Goal: Task Accomplishment & Management: Complete application form

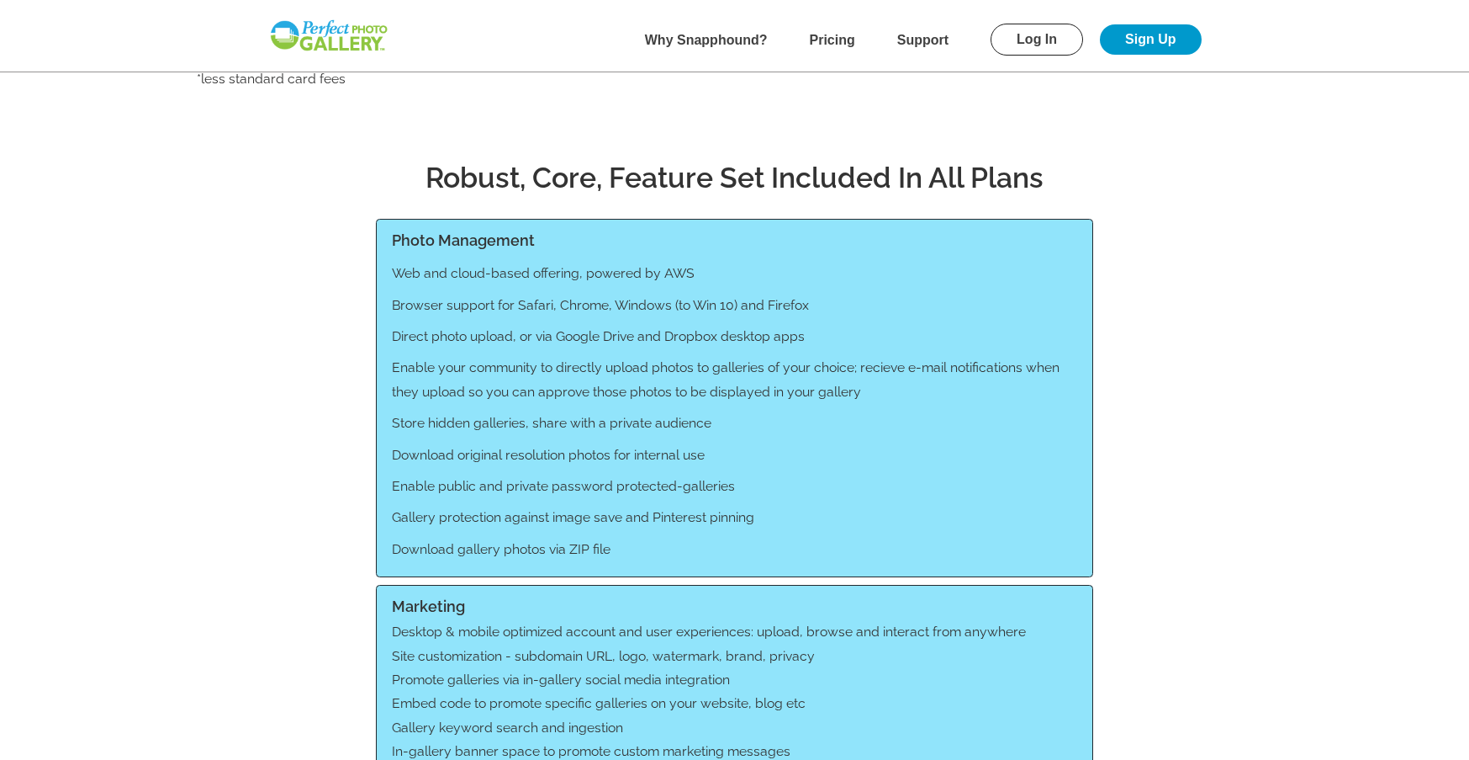
click at [1043, 37] on link "Log In" at bounding box center [1037, 40] width 93 height 32
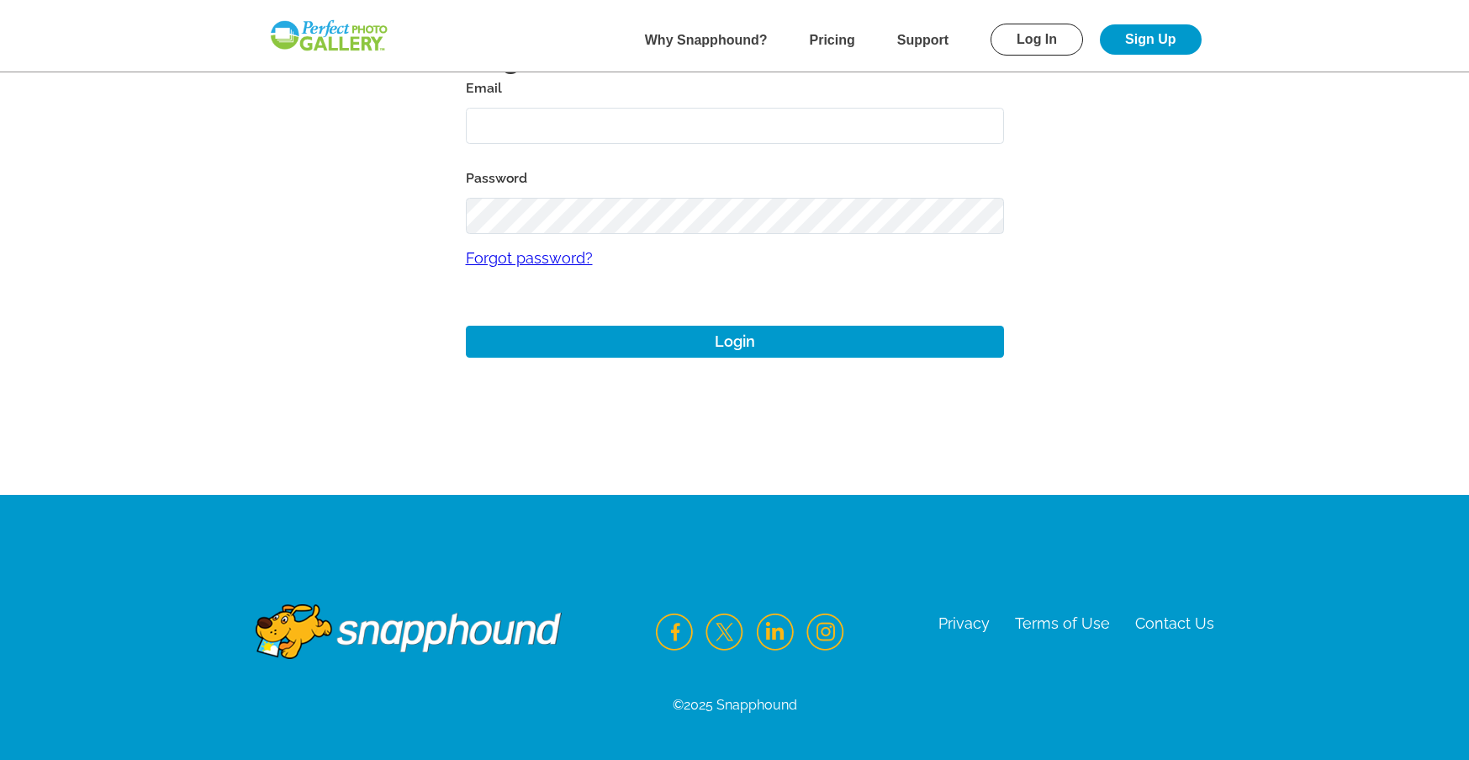
scroll to position [135, 0]
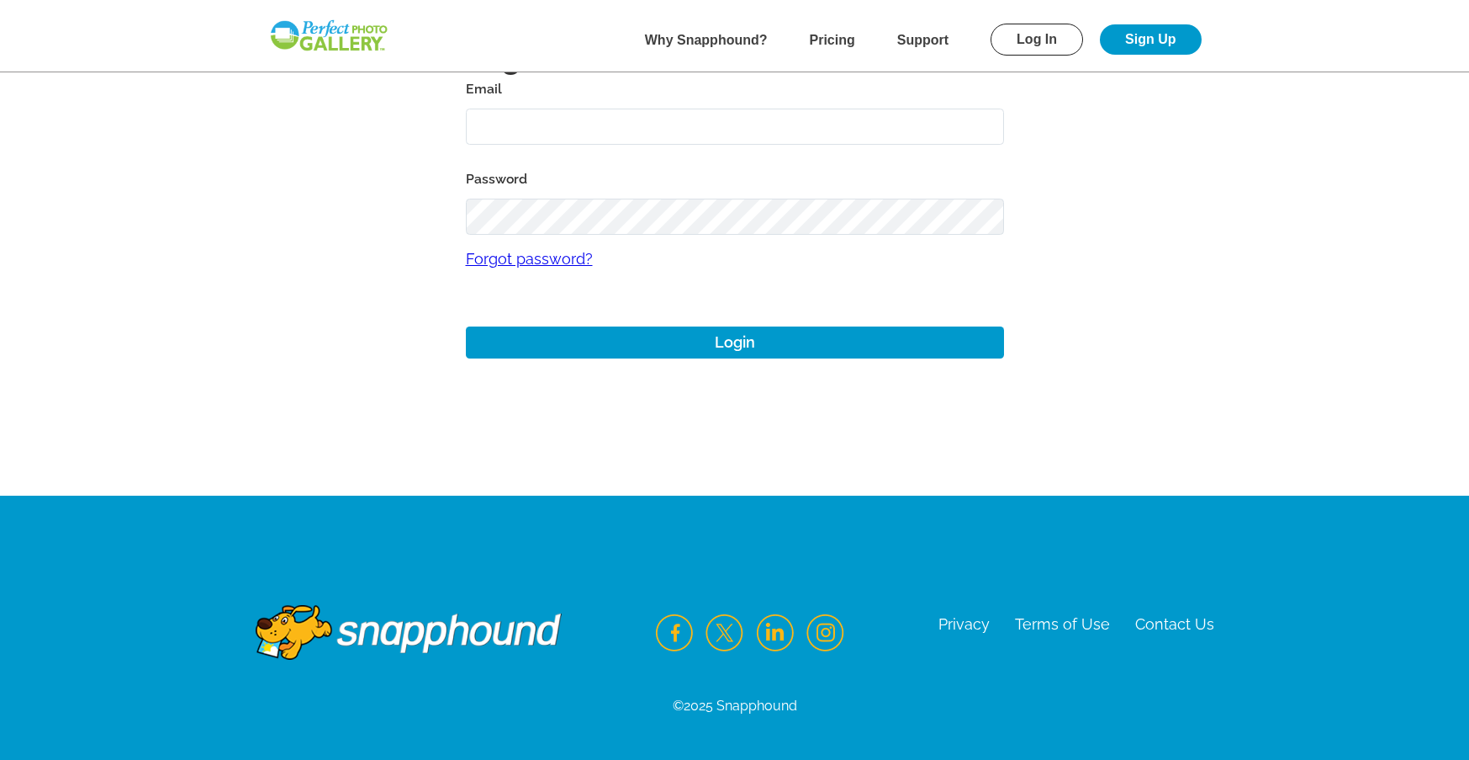
click at [1205, 52] on nav "Why Snapphound? Pricing Support Log In Sign Up" at bounding box center [735, 39] width 984 height 63
click at [1175, 44] on link "Sign Up" at bounding box center [1150, 39] width 101 height 30
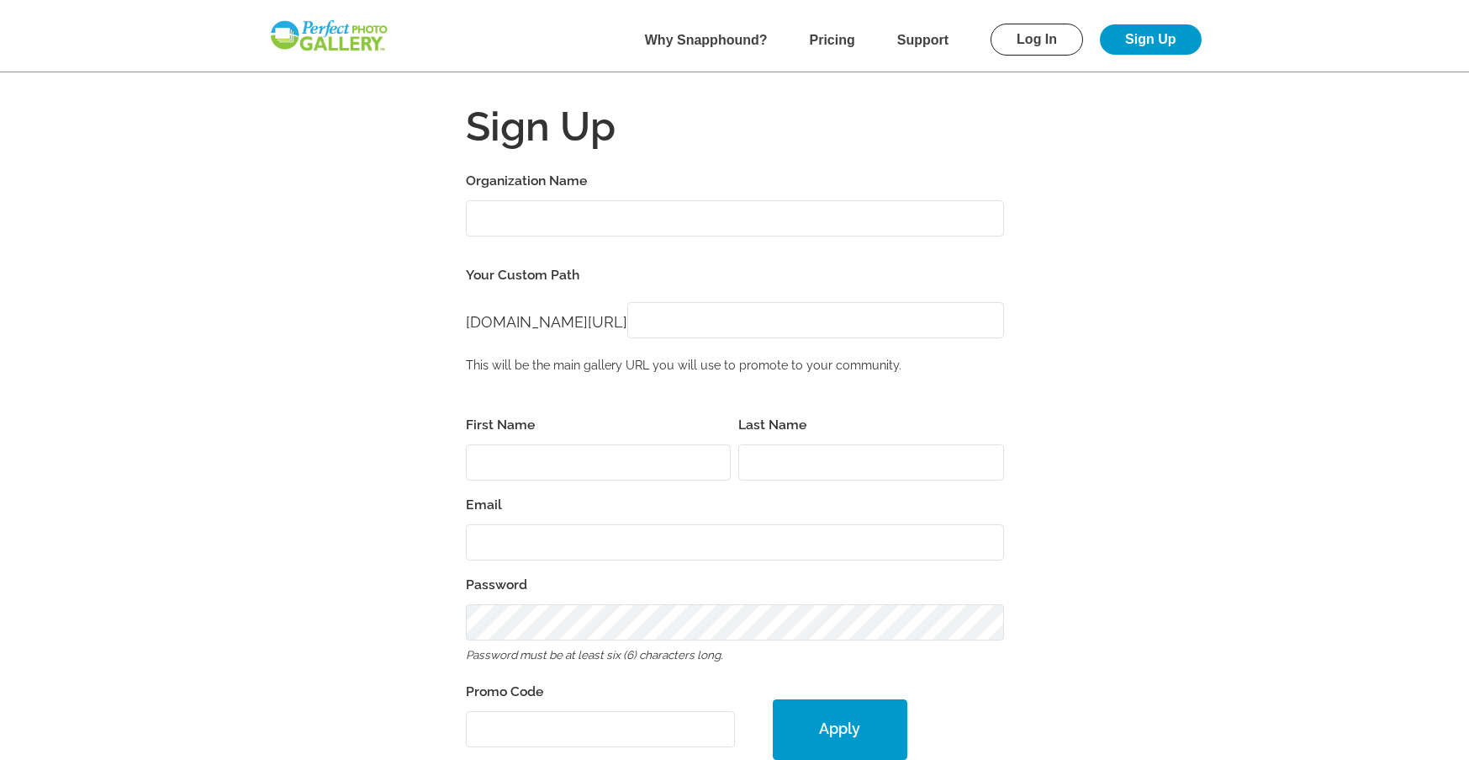
click at [688, 225] on input "Organization Name" at bounding box center [735, 218] width 538 height 36
type input "H"
type input "a"
type input "[PERSON_NAME] Memorial Golf Tournament"
type input "H"
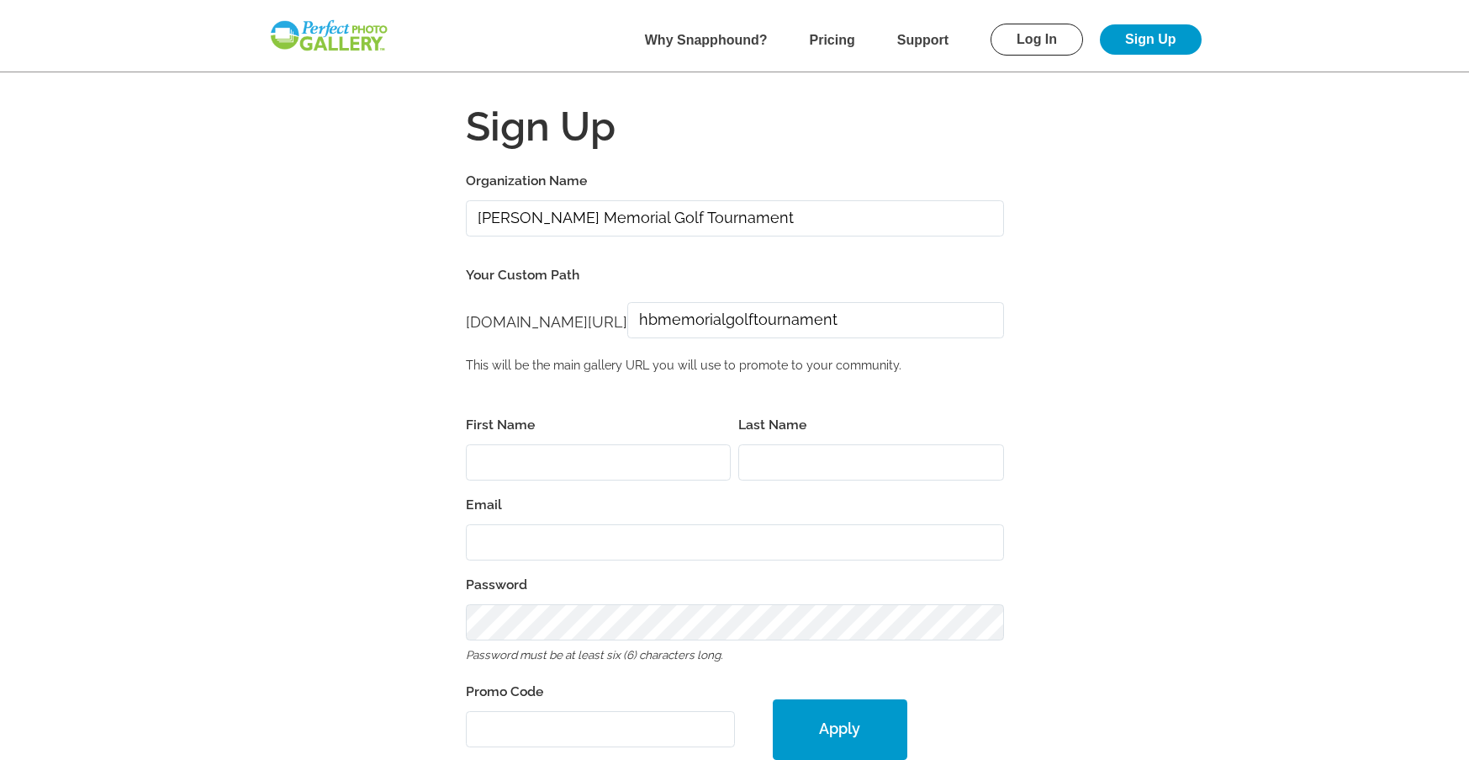
type input "hbmemorialgolftournament"
click at [636, 470] on input "First Name" at bounding box center [599, 462] width 266 height 36
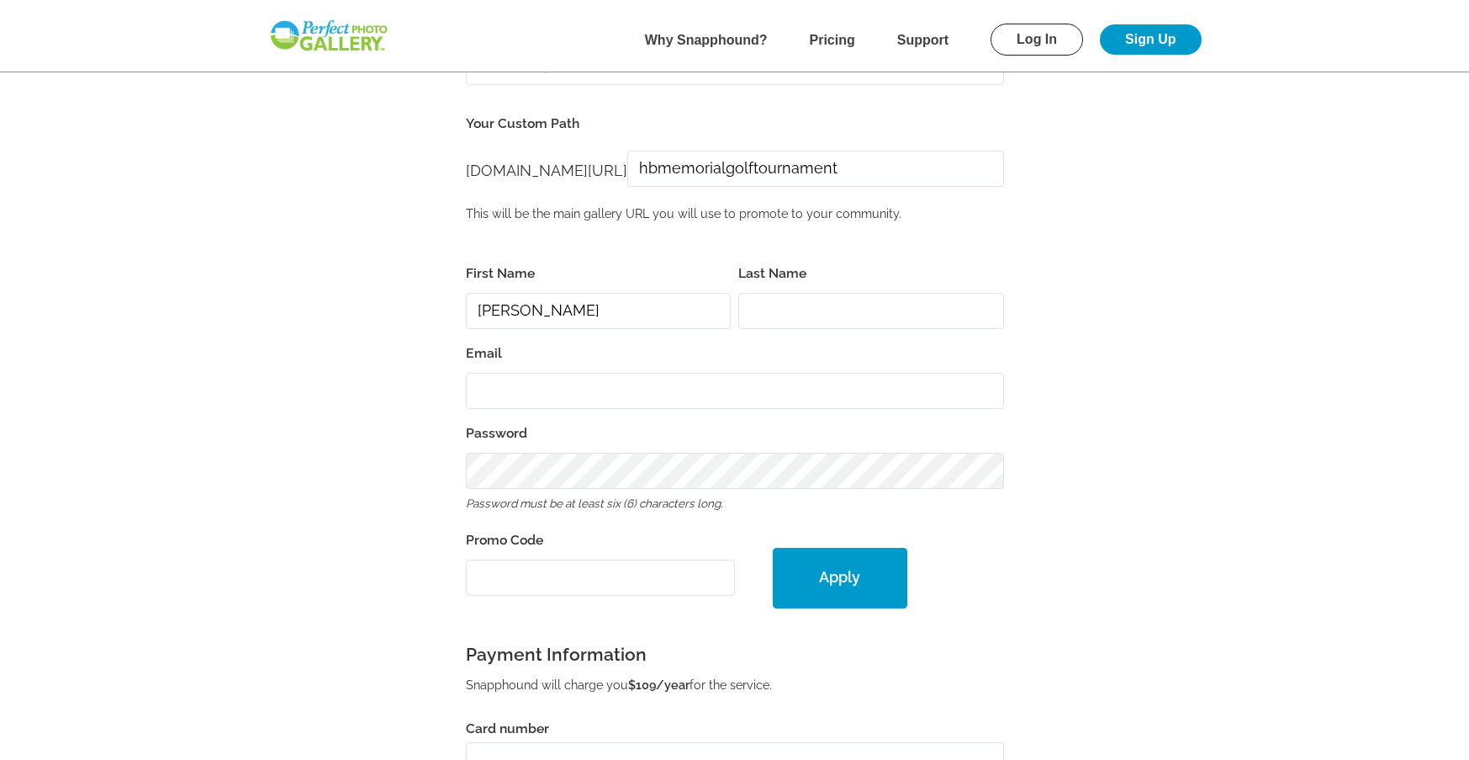
type input "[PERSON_NAME]"
click at [888, 318] on input "Villaseno" at bounding box center [872, 311] width 266 height 36
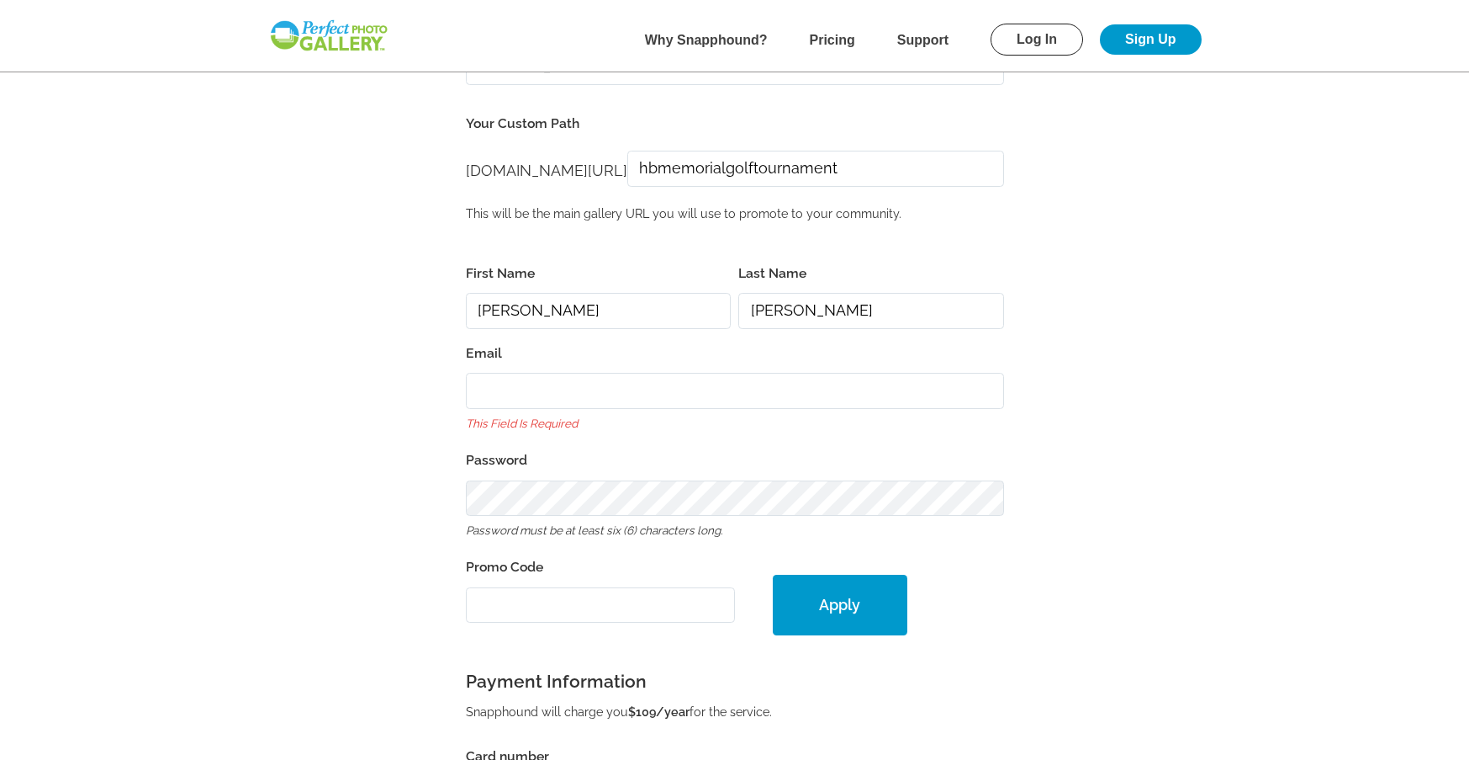
type input "[PERSON_NAME]"
click at [737, 402] on input "Email" at bounding box center [735, 391] width 538 height 36
click at [736, 397] on input "Email" at bounding box center [735, 391] width 538 height 36
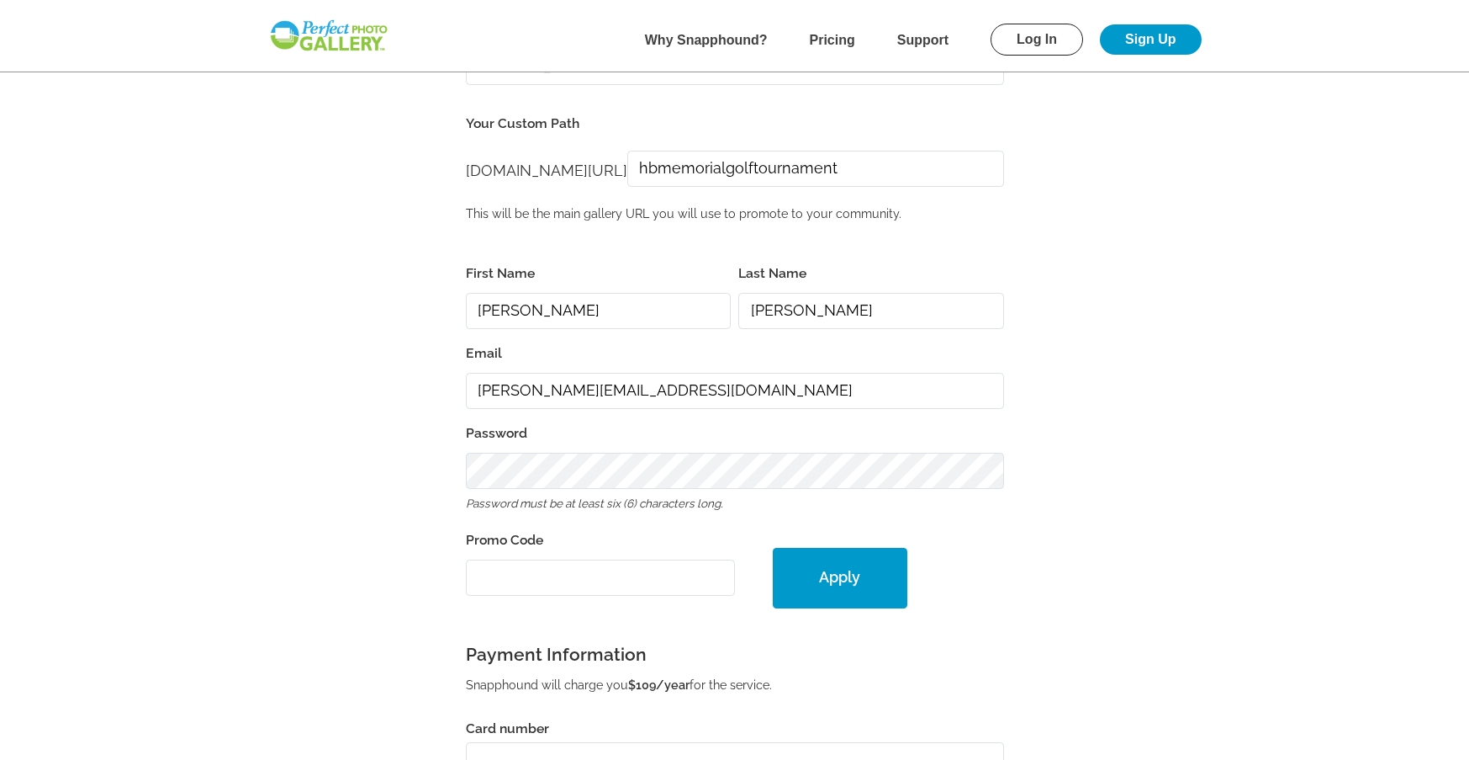
type input "[PERSON_NAME][EMAIL_ADDRESS][DOMAIN_NAME]"
click at [577, 581] on input "Promo Code" at bounding box center [600, 577] width 269 height 36
paste input "PGE34252"
type input "PGE34252"
click at [866, 585] on button "Apply" at bounding box center [840, 578] width 135 height 61
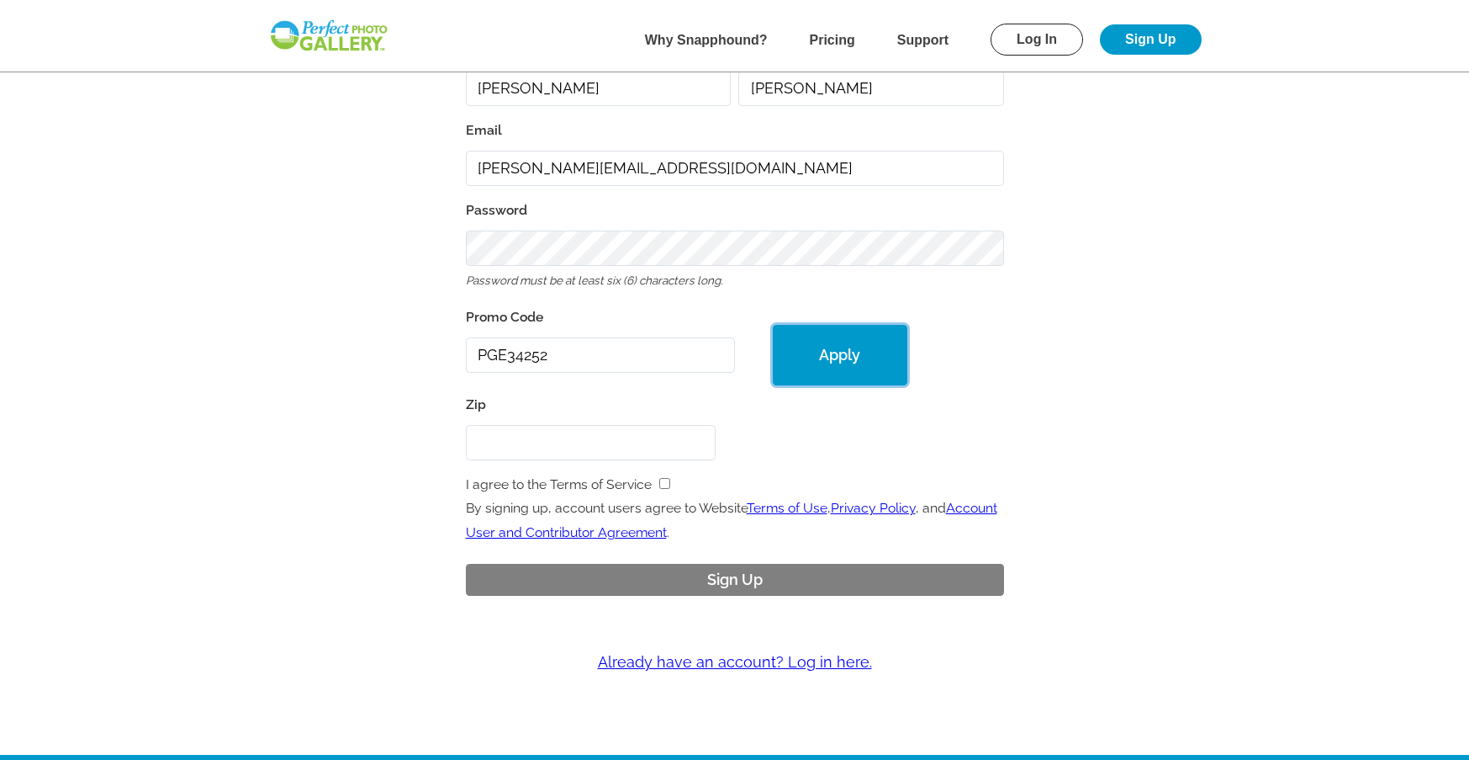
scroll to position [402, 0]
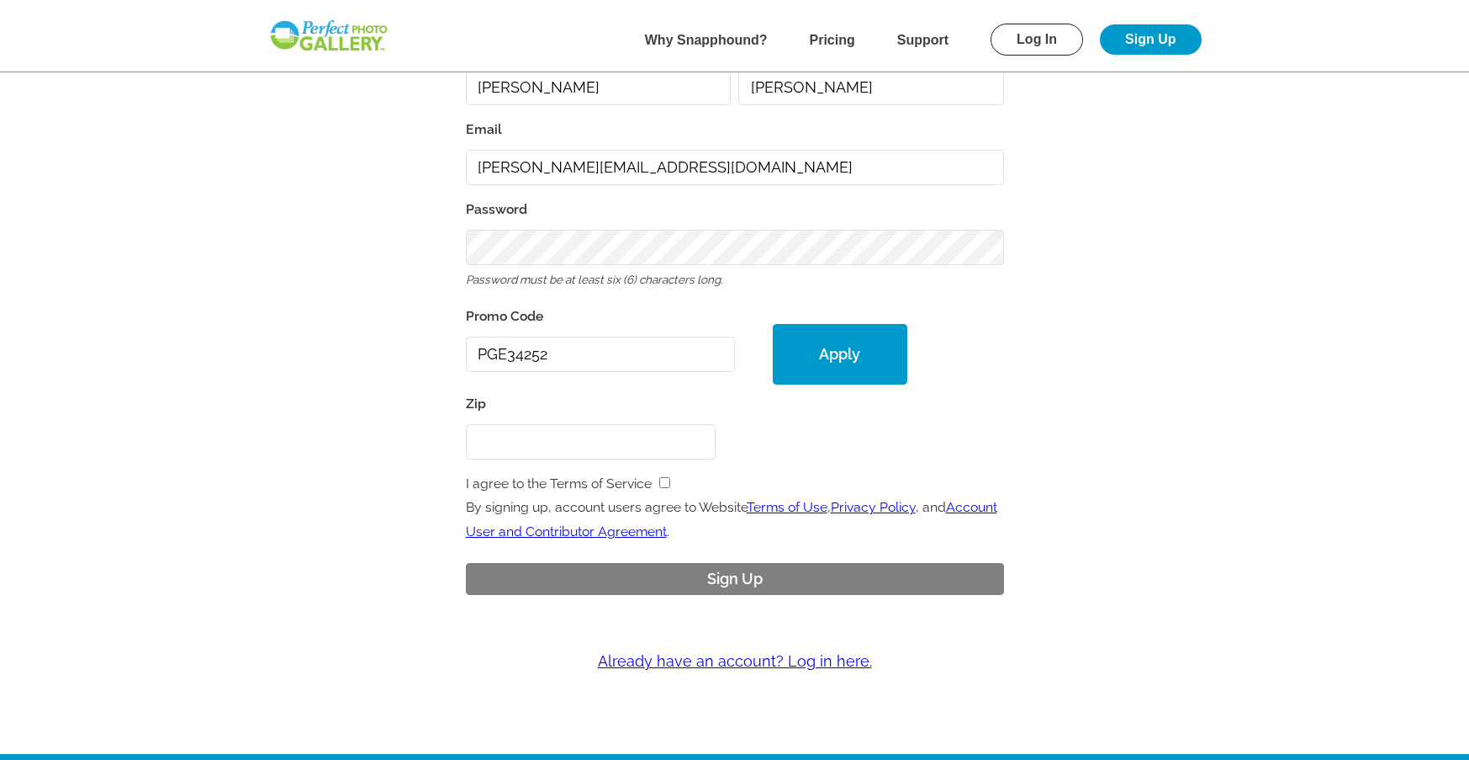
click at [576, 442] on input "Zip" at bounding box center [591, 442] width 251 height 36
type input "20105"
click at [657, 381] on div "First Name [PERSON_NAME] Last Name [PERSON_NAME] Email [PERSON_NAME][EMAIL_ADDR…" at bounding box center [735, 325] width 538 height 575
click at [675, 479] on form "I agree to the Terms of Service" at bounding box center [735, 484] width 538 height 24
click at [663, 485] on input "checkbox" at bounding box center [664, 482] width 11 height 11
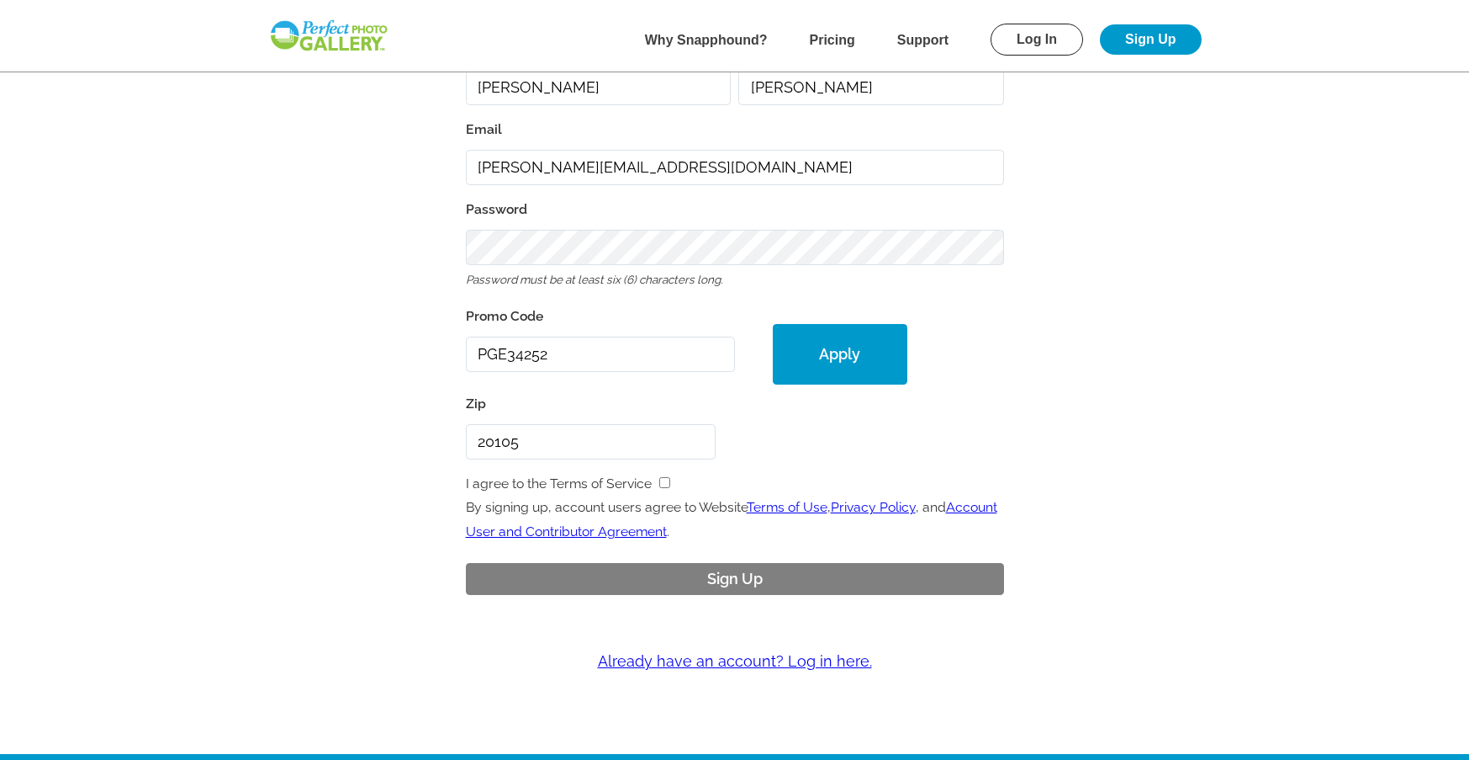
checkbox input "true"
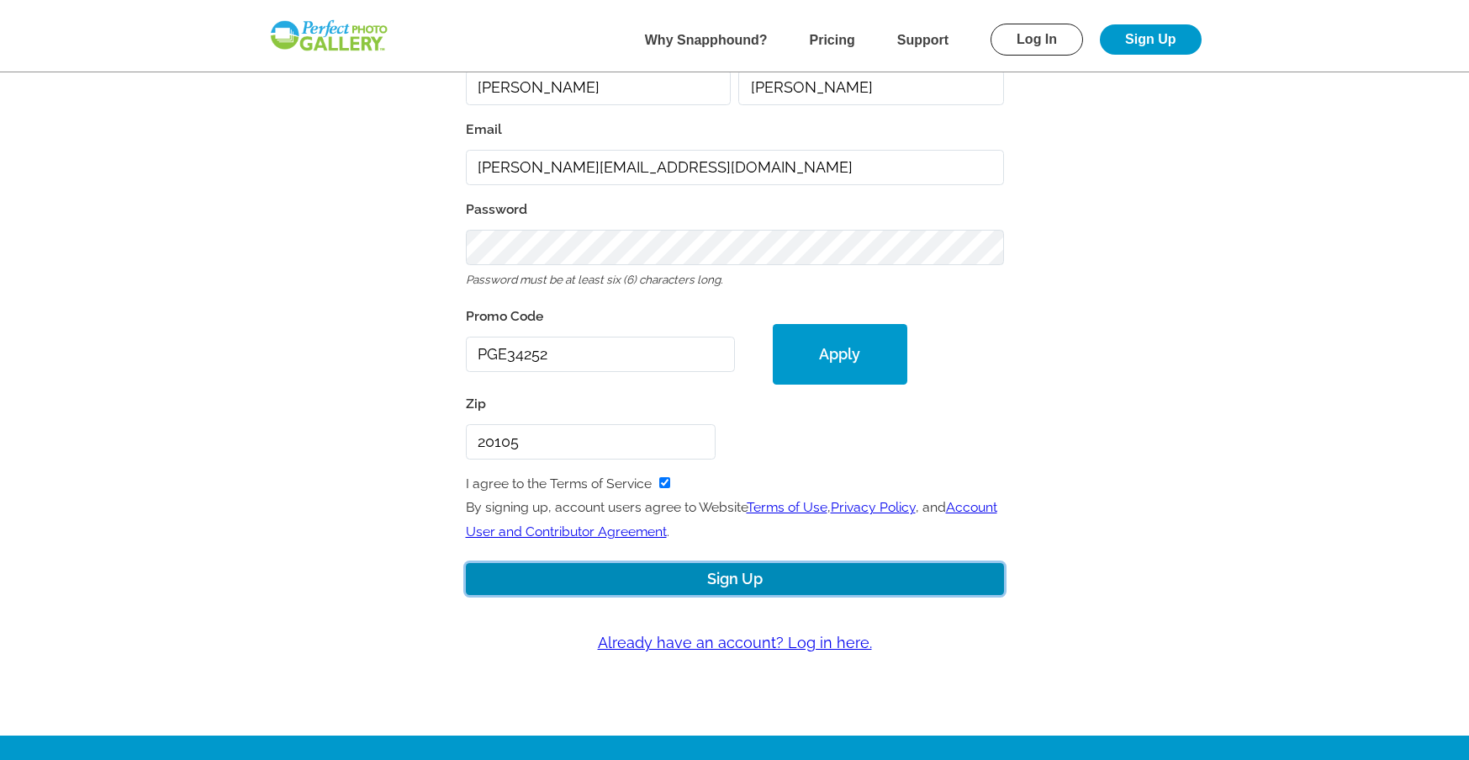
click at [721, 577] on button "Sign Up" at bounding box center [735, 579] width 538 height 33
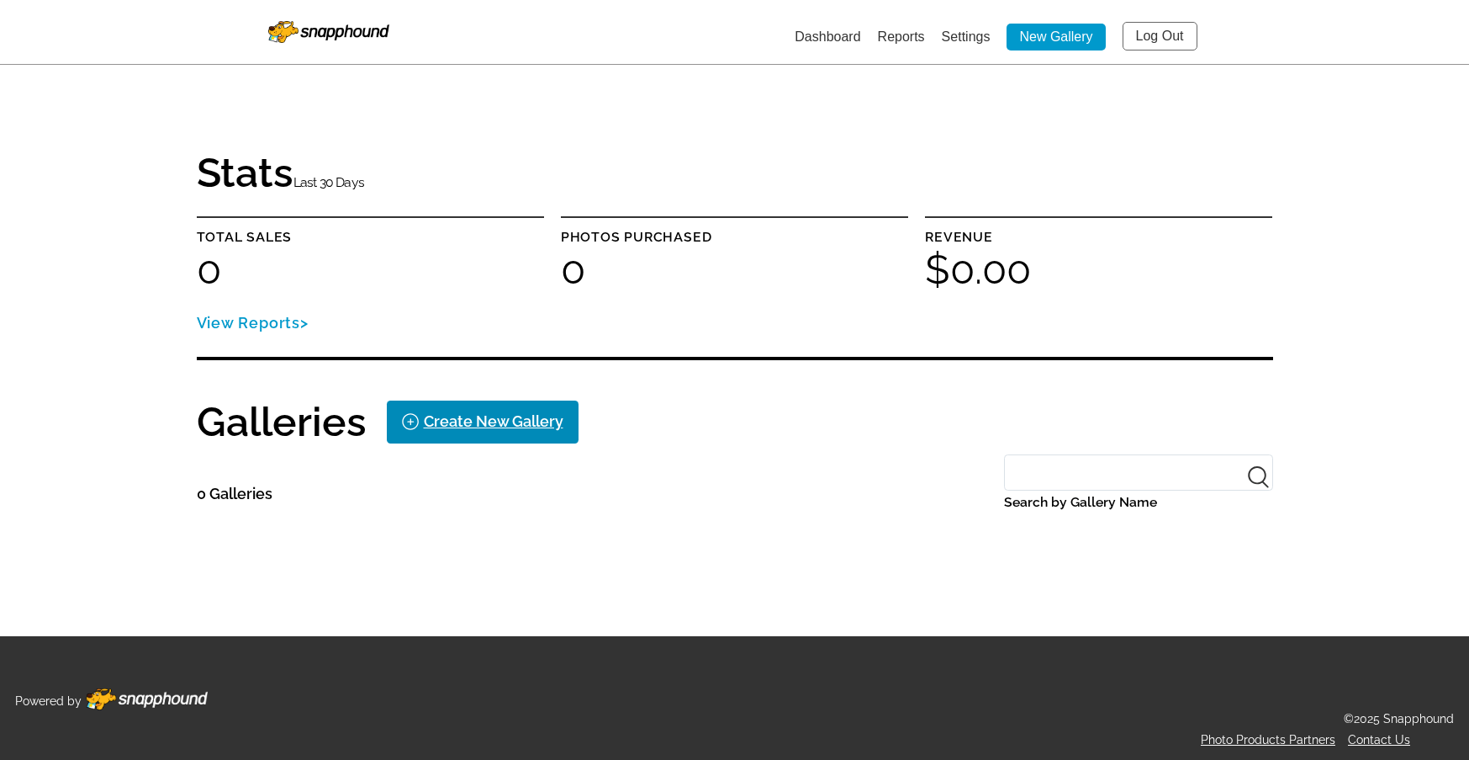
click at [555, 420] on div "Create New Gallery" at bounding box center [494, 421] width 140 height 27
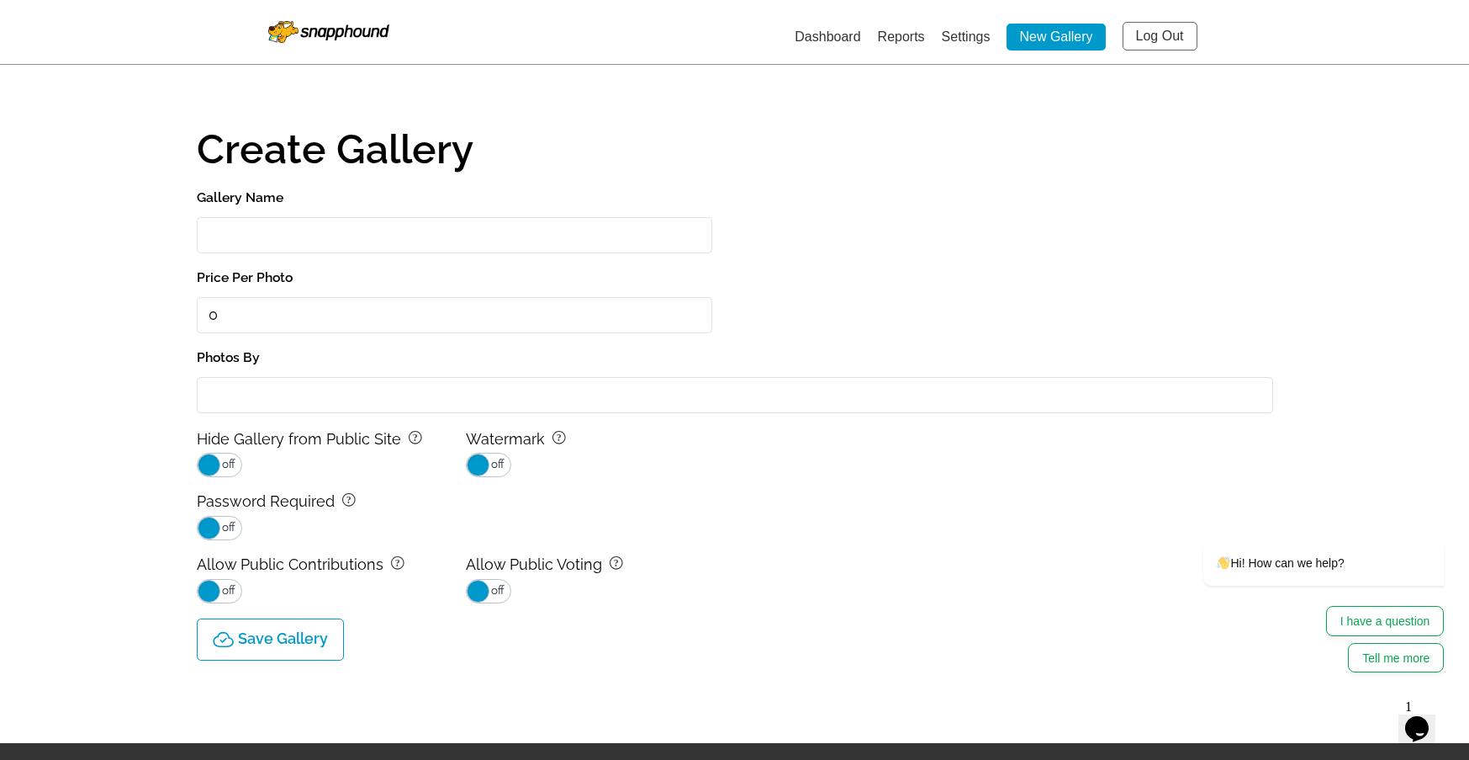
click at [351, 231] on input "Gallery Name" at bounding box center [455, 235] width 516 height 36
type input "[PERSON_NAME] Memorial Tournament"
click at [494, 469] on span "off" at bounding box center [497, 464] width 15 height 22
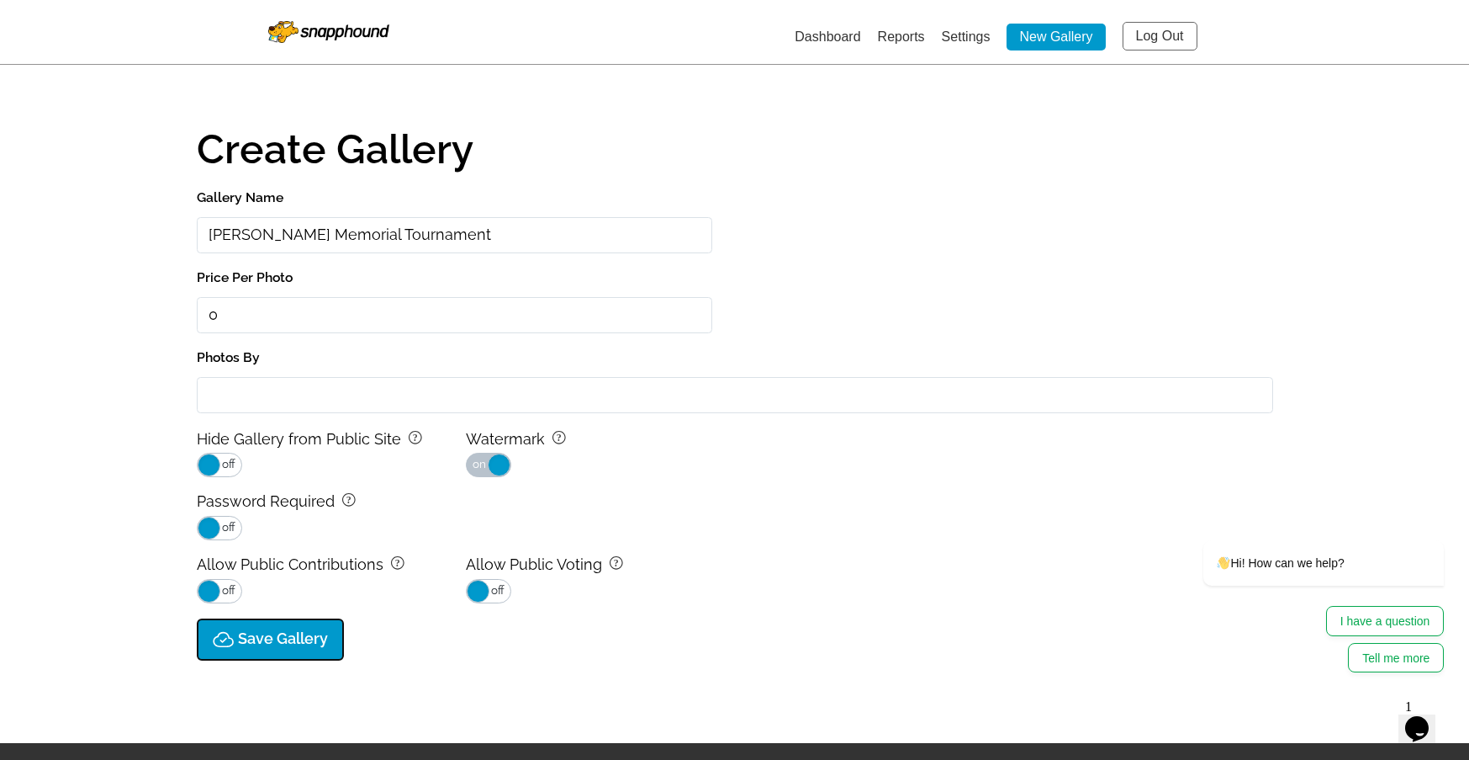
click at [321, 647] on p "Save Gallery" at bounding box center [283, 639] width 90 height 18
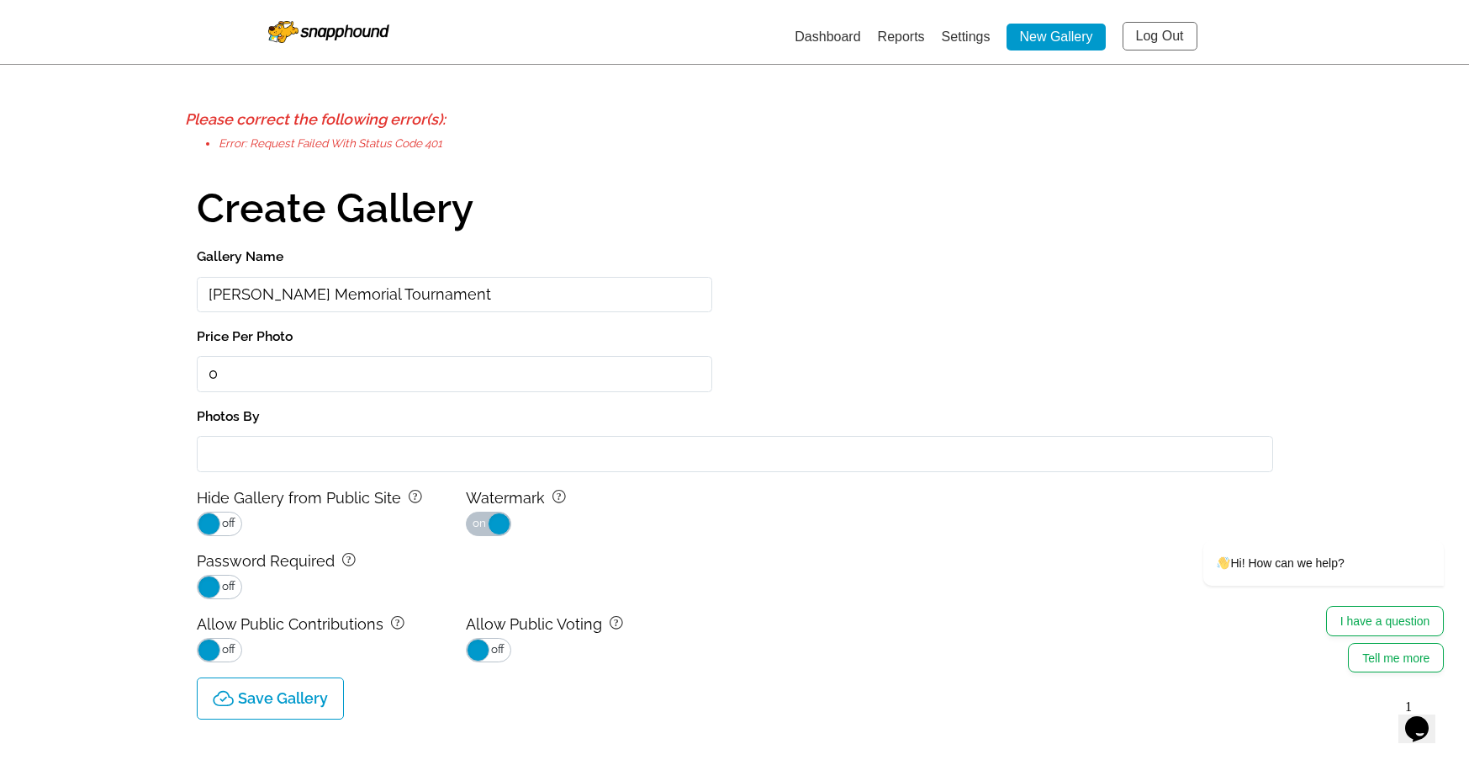
click at [300, 453] on input "Photos By" at bounding box center [735, 454] width 1077 height 36
type input "h"
type input "Friends of HB"
click at [310, 693] on p "Save Gallery" at bounding box center [283, 699] width 90 height 18
click at [484, 522] on span "on" at bounding box center [480, 523] width 15 height 22
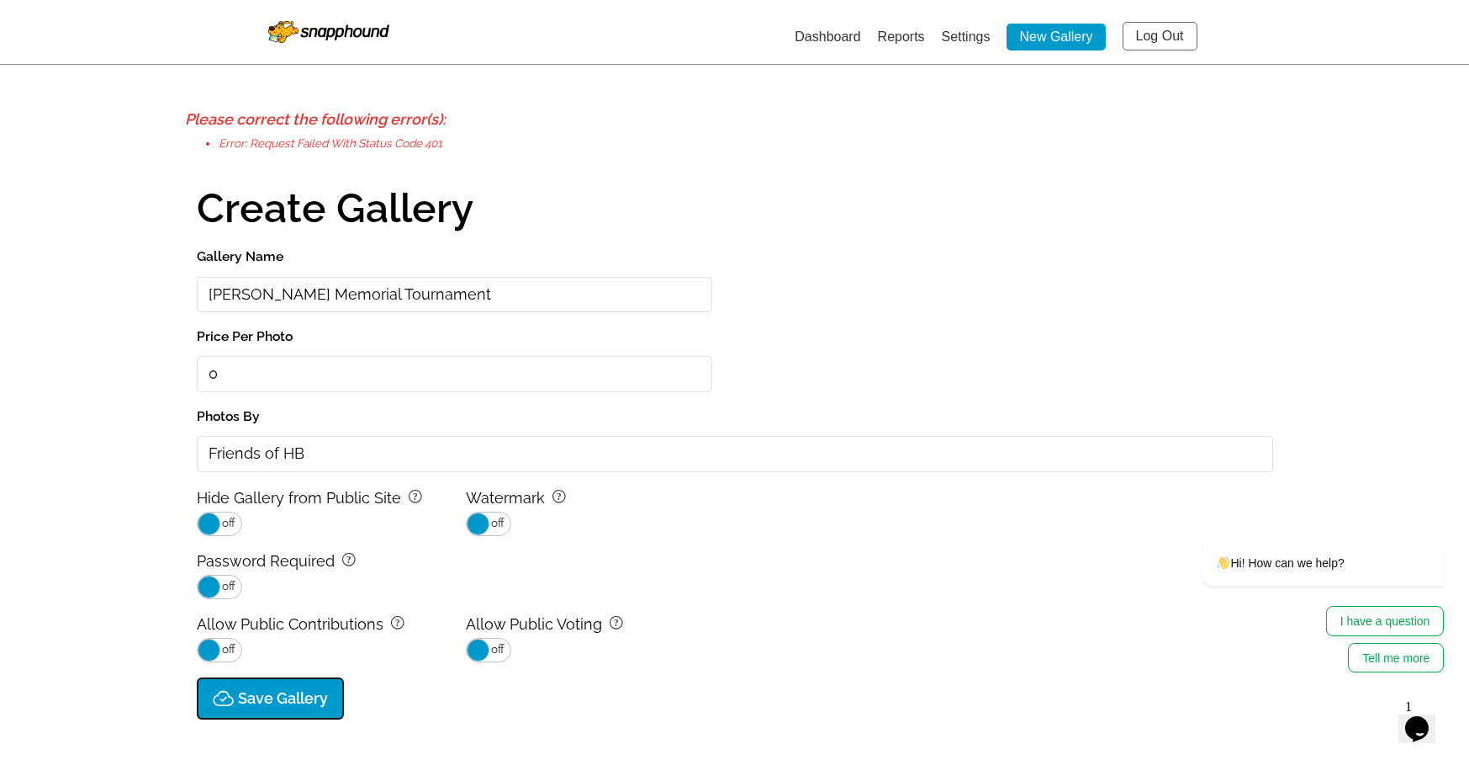
click at [268, 702] on p "Save Gallery" at bounding box center [283, 699] width 90 height 18
click at [242, 392] on div "Gallery Name [PERSON_NAME] Memorial Tournament Price Per Photo 0 Photos By Frie…" at bounding box center [735, 453] width 1077 height 417
click at [246, 379] on input "text" at bounding box center [455, 374] width 516 height 36
type input "0.00"
drag, startPoint x: 368, startPoint y: 410, endPoint x: 360, endPoint y: 469, distance: 60.3
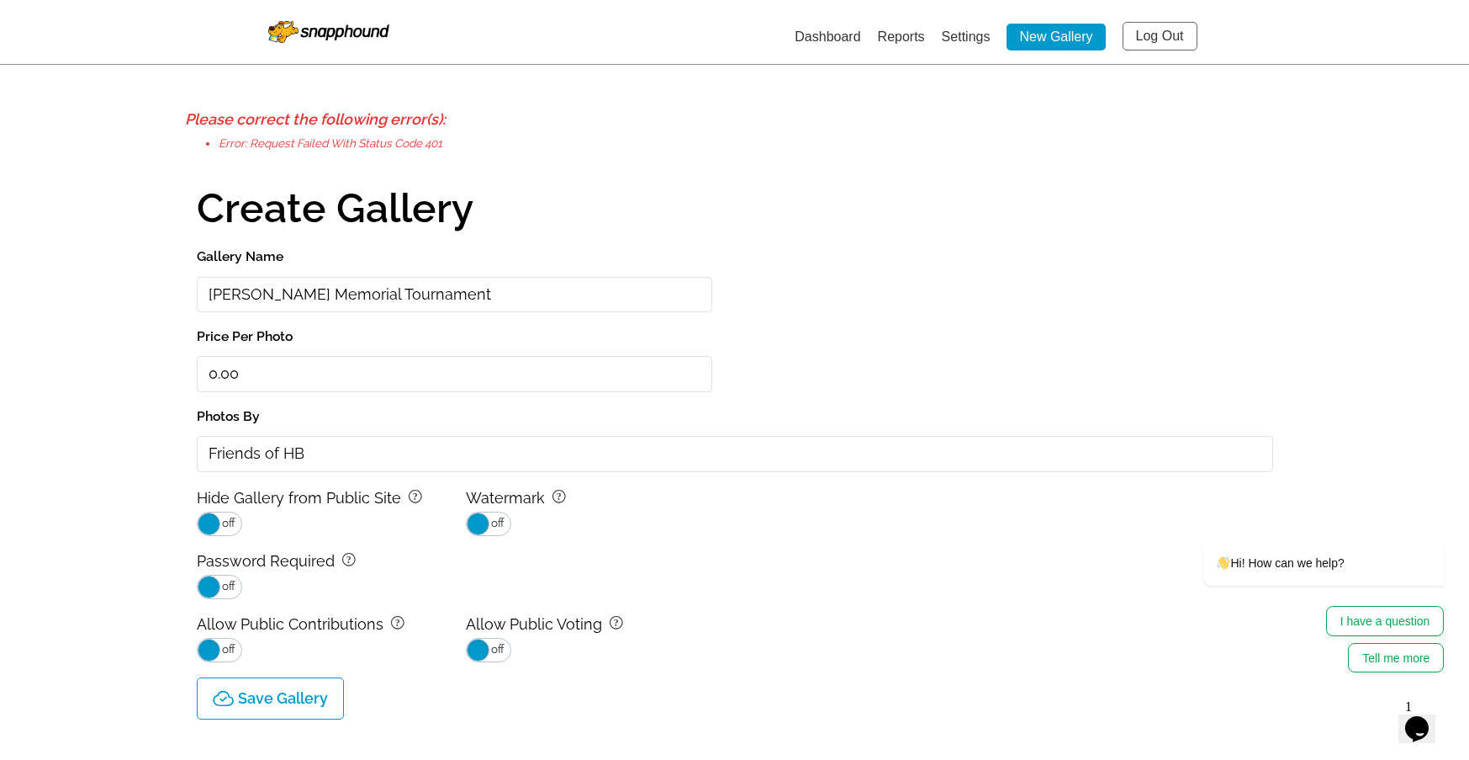
click at [368, 410] on label "Photos By" at bounding box center [735, 417] width 1077 height 24
click at [368, 436] on input "Friends of HB" at bounding box center [735, 454] width 1077 height 36
click at [304, 690] on p "Save Gallery" at bounding box center [283, 699] width 90 height 18
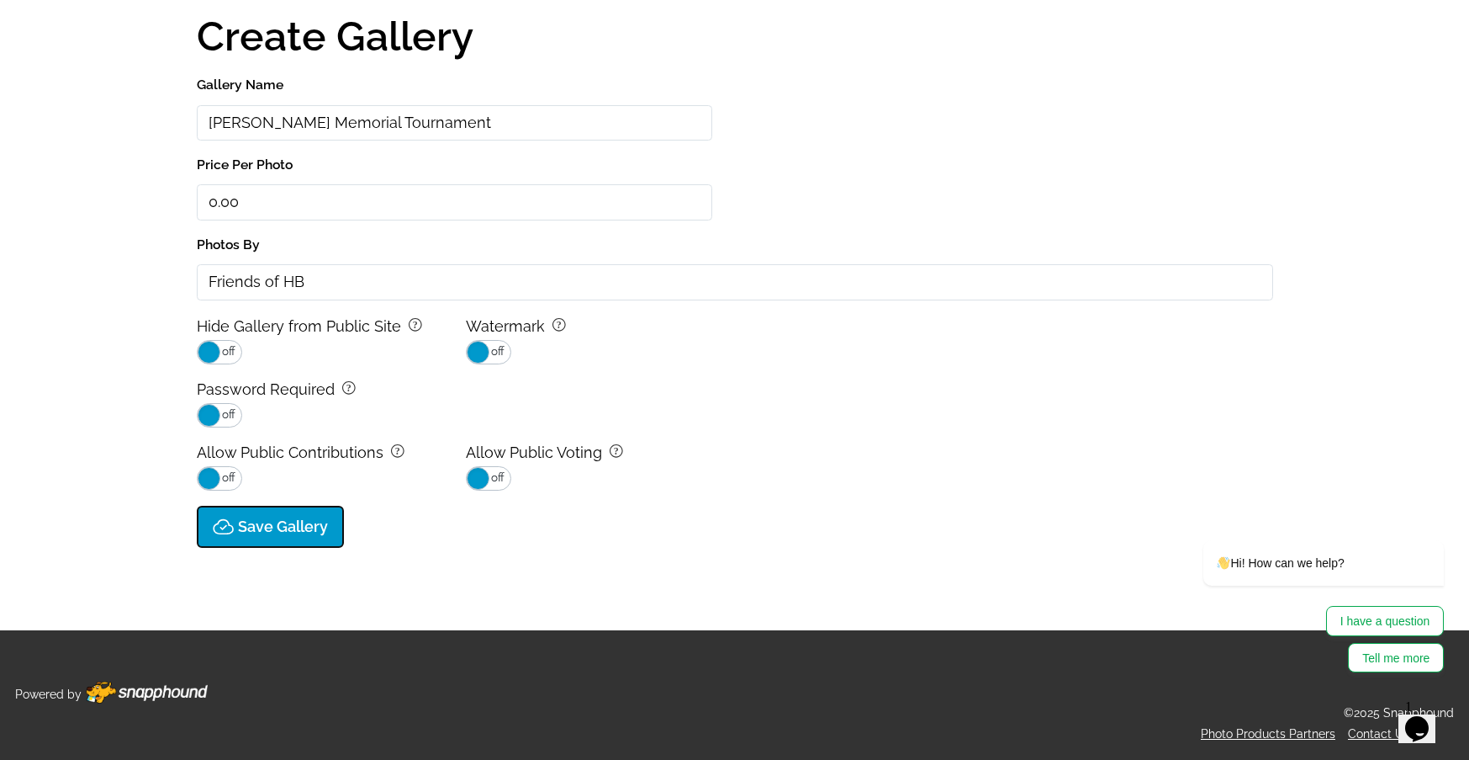
click at [272, 530] on p "Save Gallery" at bounding box center [283, 527] width 90 height 18
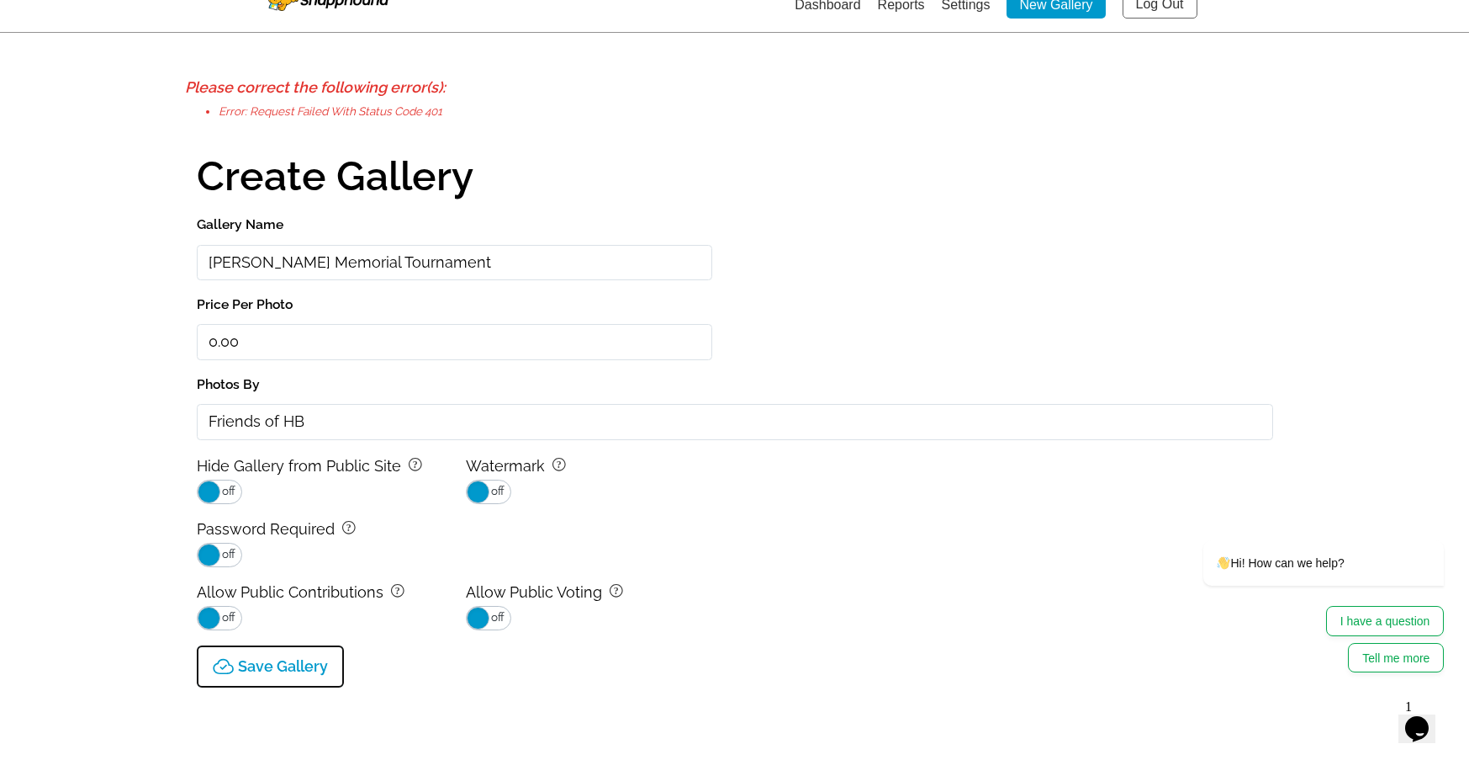
scroll to position [0, 0]
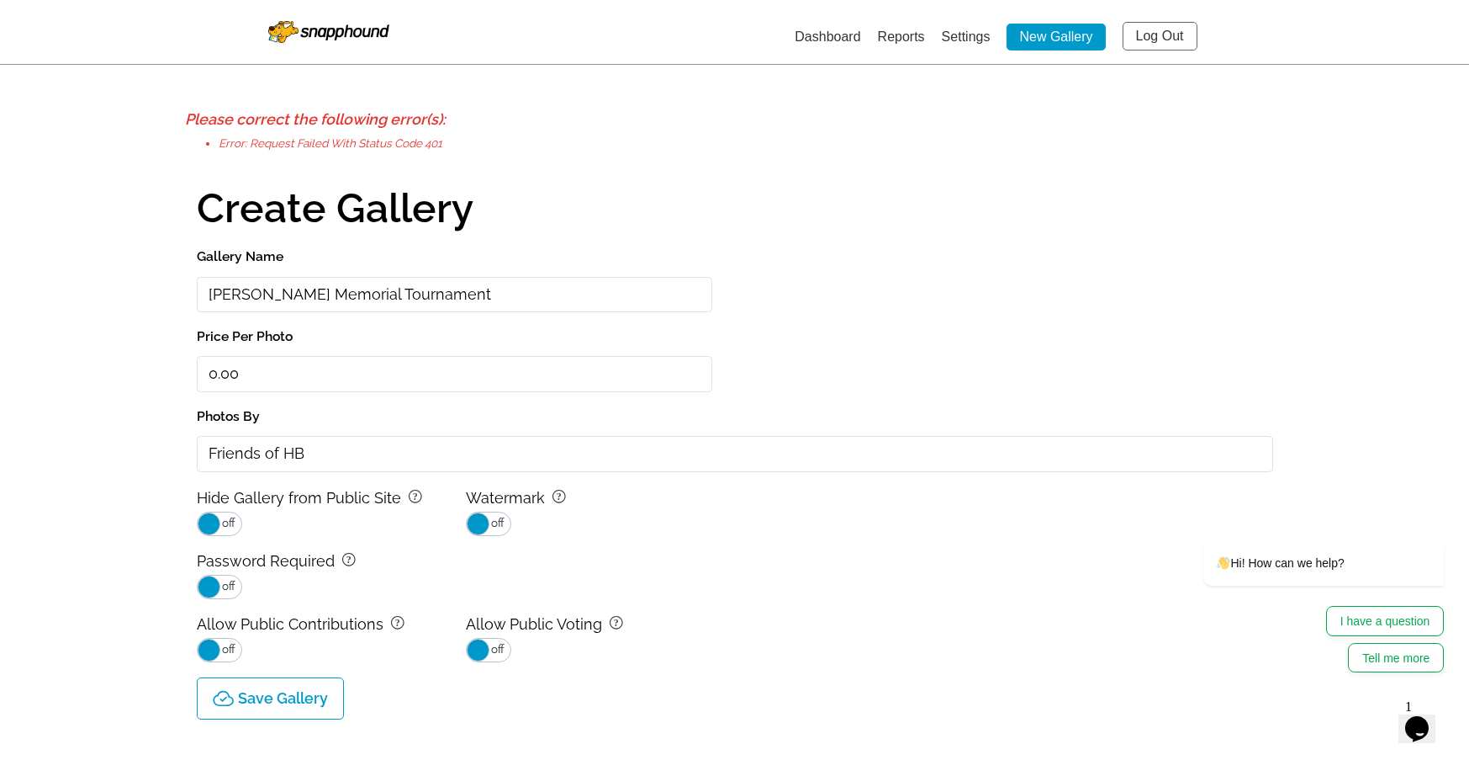
click at [422, 404] on div "Gallery Name [PERSON_NAME] Memorial Tournament Price Per Photo 0.00 Photos By F…" at bounding box center [735, 453] width 1077 height 417
click at [826, 36] on link "Dashboard" at bounding box center [828, 36] width 66 height 14
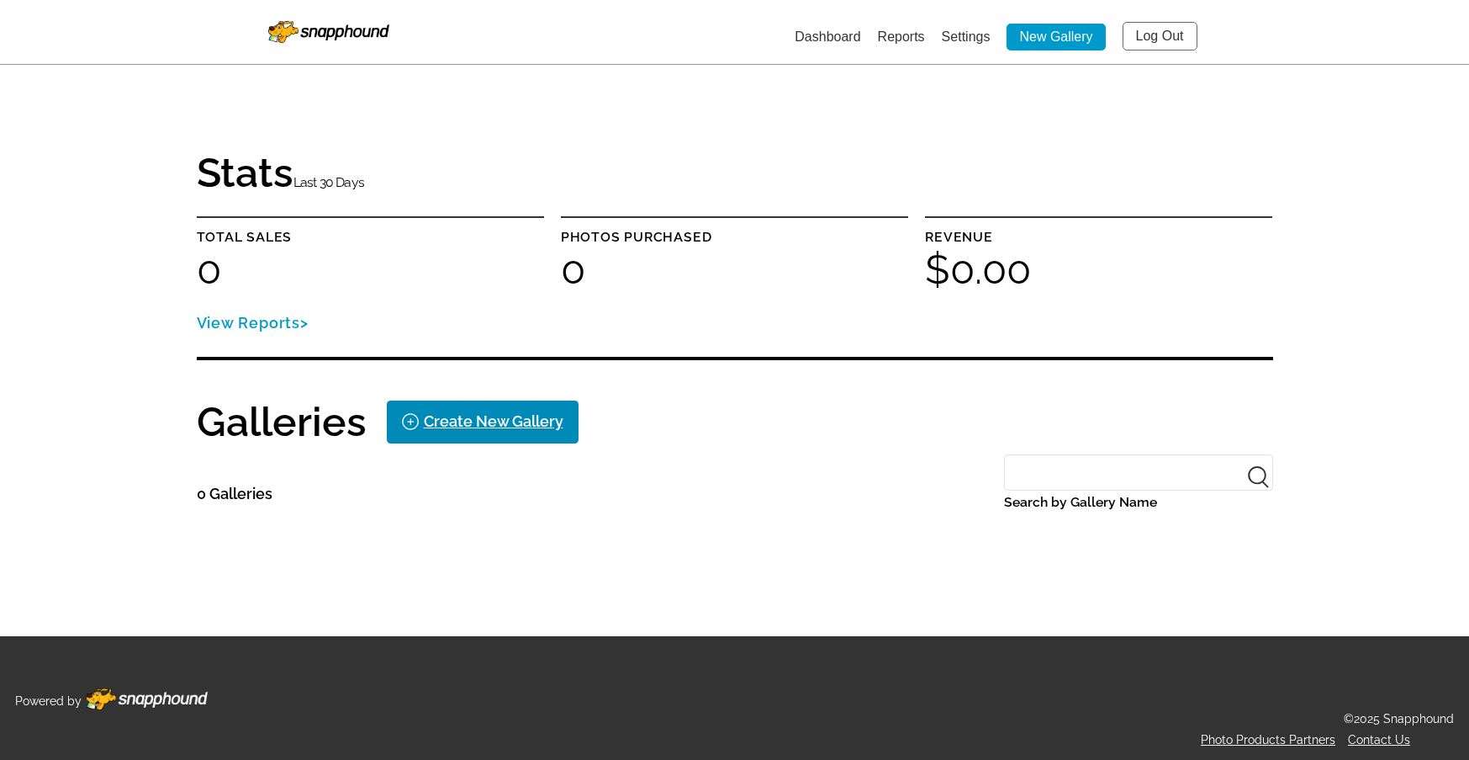
click at [464, 412] on div "Create New Gallery" at bounding box center [494, 421] width 140 height 27
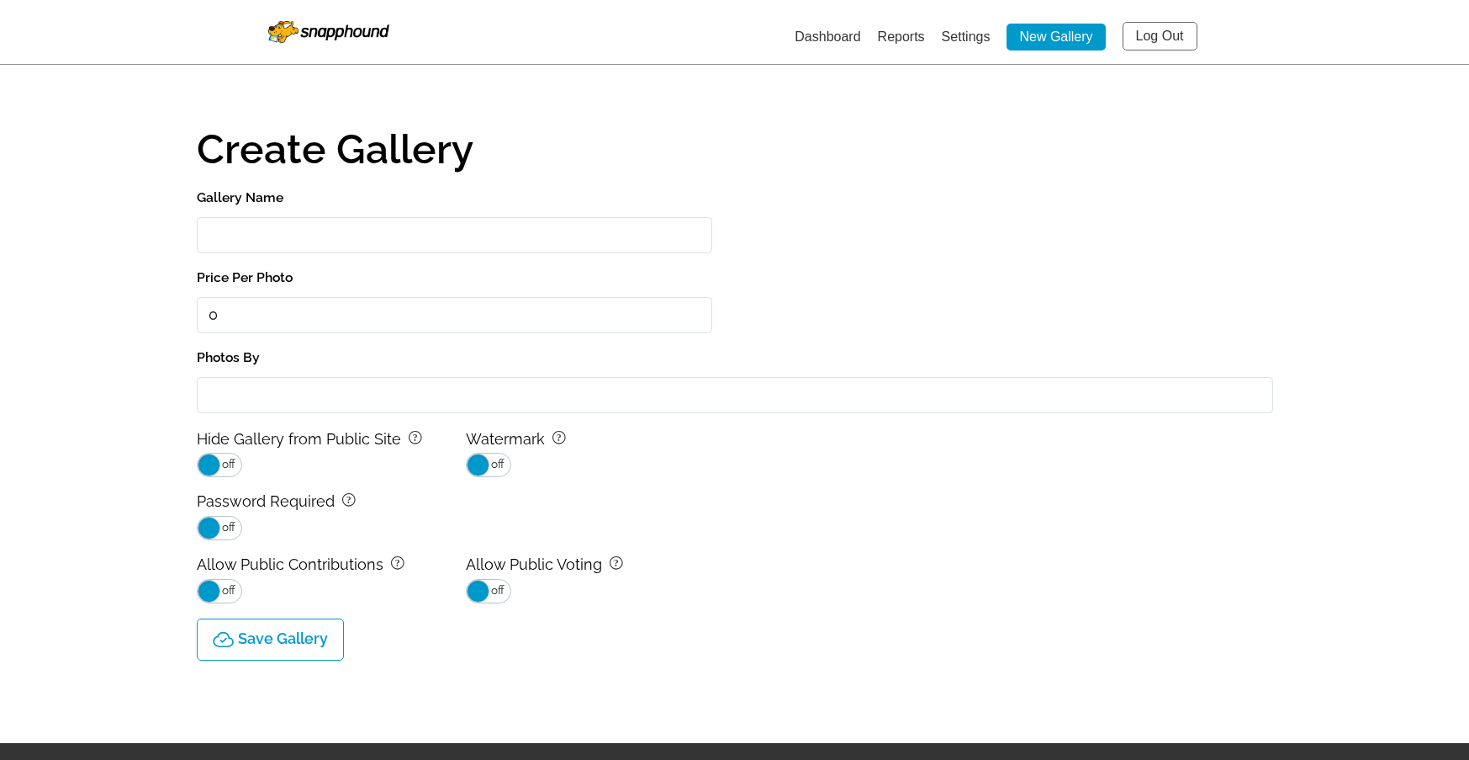
click at [890, 44] on link "Reports" at bounding box center [901, 36] width 47 height 14
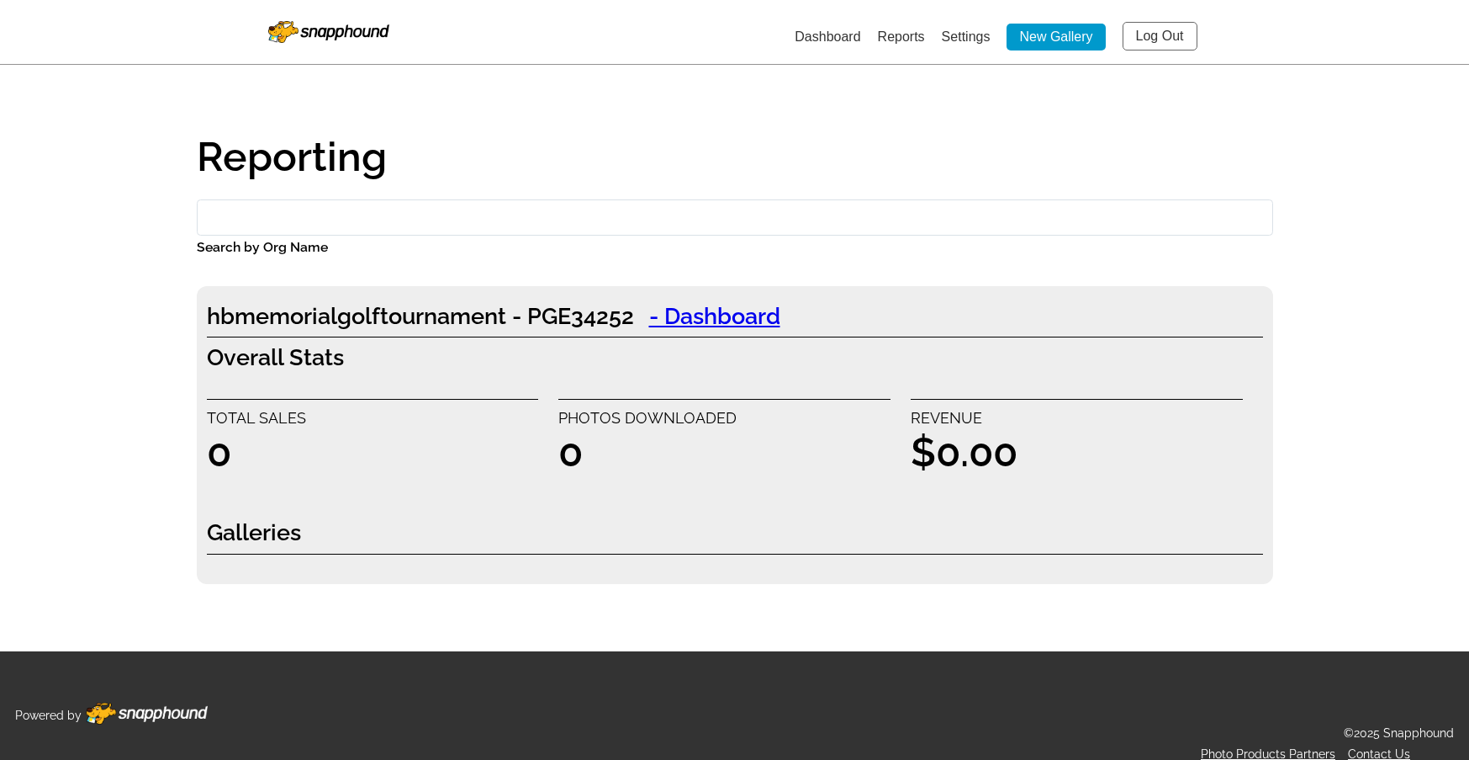
click at [813, 44] on link "Dashboard" at bounding box center [828, 36] width 66 height 14
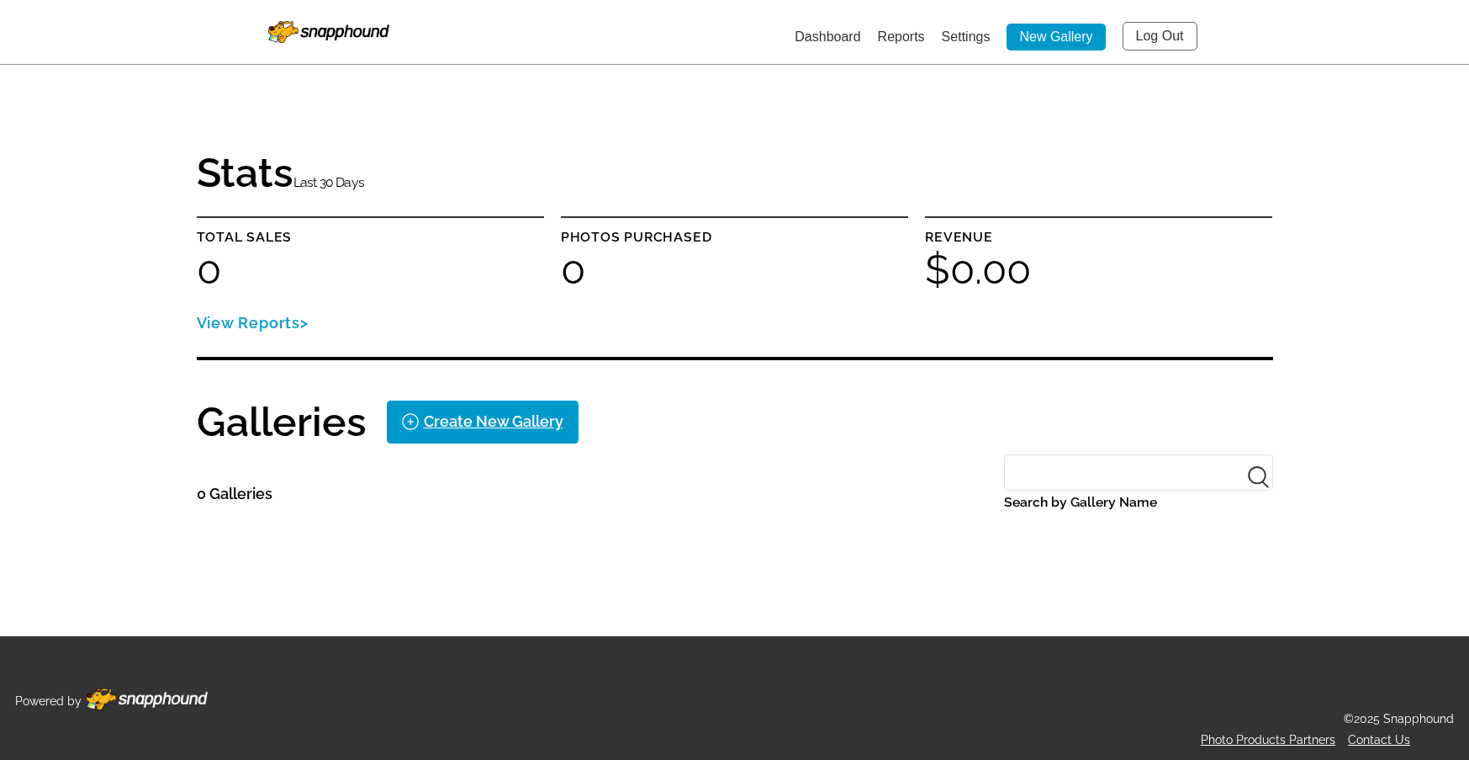
click at [815, 36] on link "Dashboard" at bounding box center [828, 36] width 66 height 14
click at [924, 36] on ul "Dashboard Reports Settings New Gallery Log Out" at bounding box center [795, 36] width 813 height 29
click at [965, 37] on link "Settings" at bounding box center [966, 36] width 49 height 14
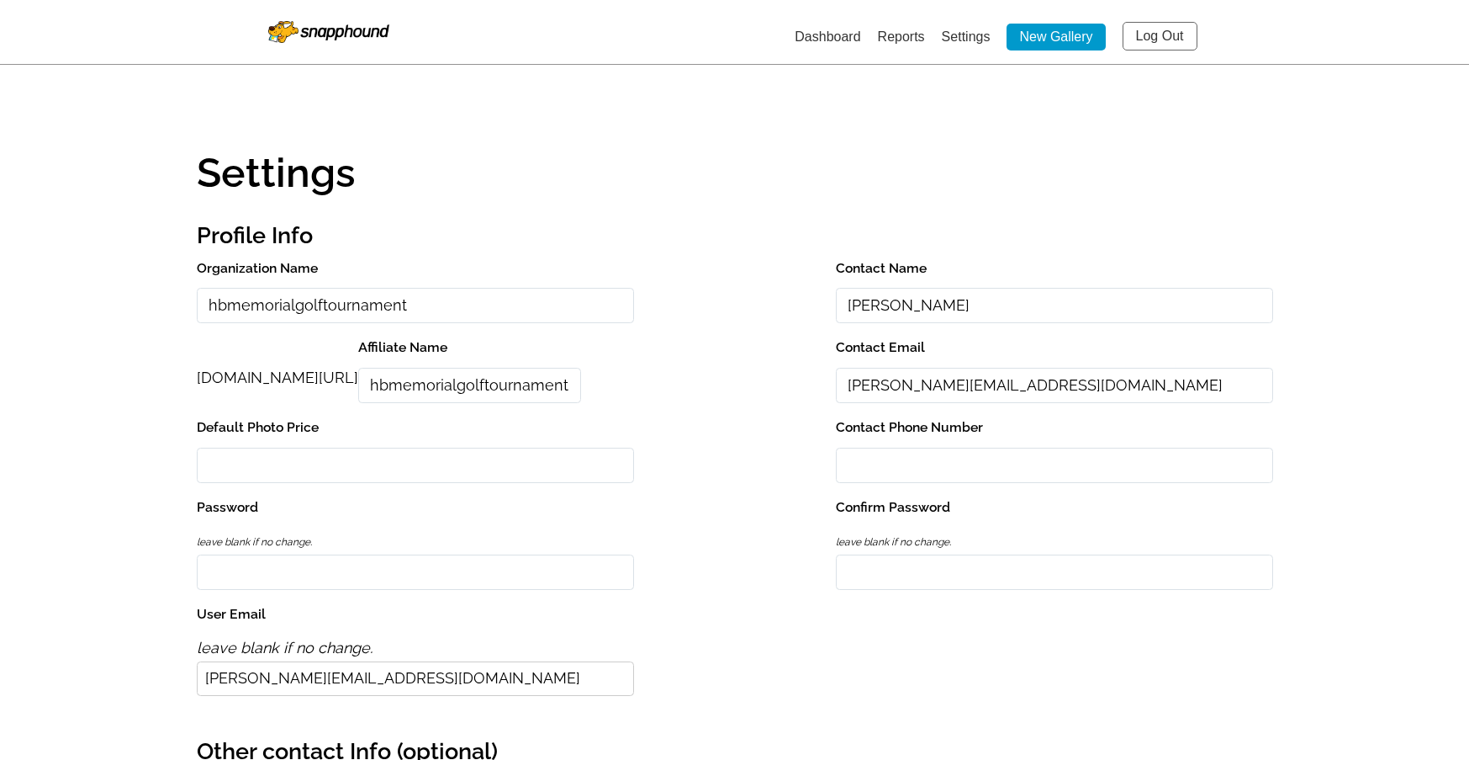
drag, startPoint x: 337, startPoint y: 387, endPoint x: 314, endPoint y: 385, distance: 23.6
click at [337, 387] on div "[DOMAIN_NAME][URL]" at bounding box center [278, 377] width 162 height 27
click at [266, 383] on span "[DOMAIN_NAME][URL]" at bounding box center [278, 377] width 162 height 18
drag, startPoint x: 223, startPoint y: 382, endPoint x: 485, endPoint y: 386, distance: 262.5
click at [485, 386] on div "[DOMAIN_NAME][URL] Affiliate Name hbmemorialgolftournament" at bounding box center [466, 376] width 538 height 80
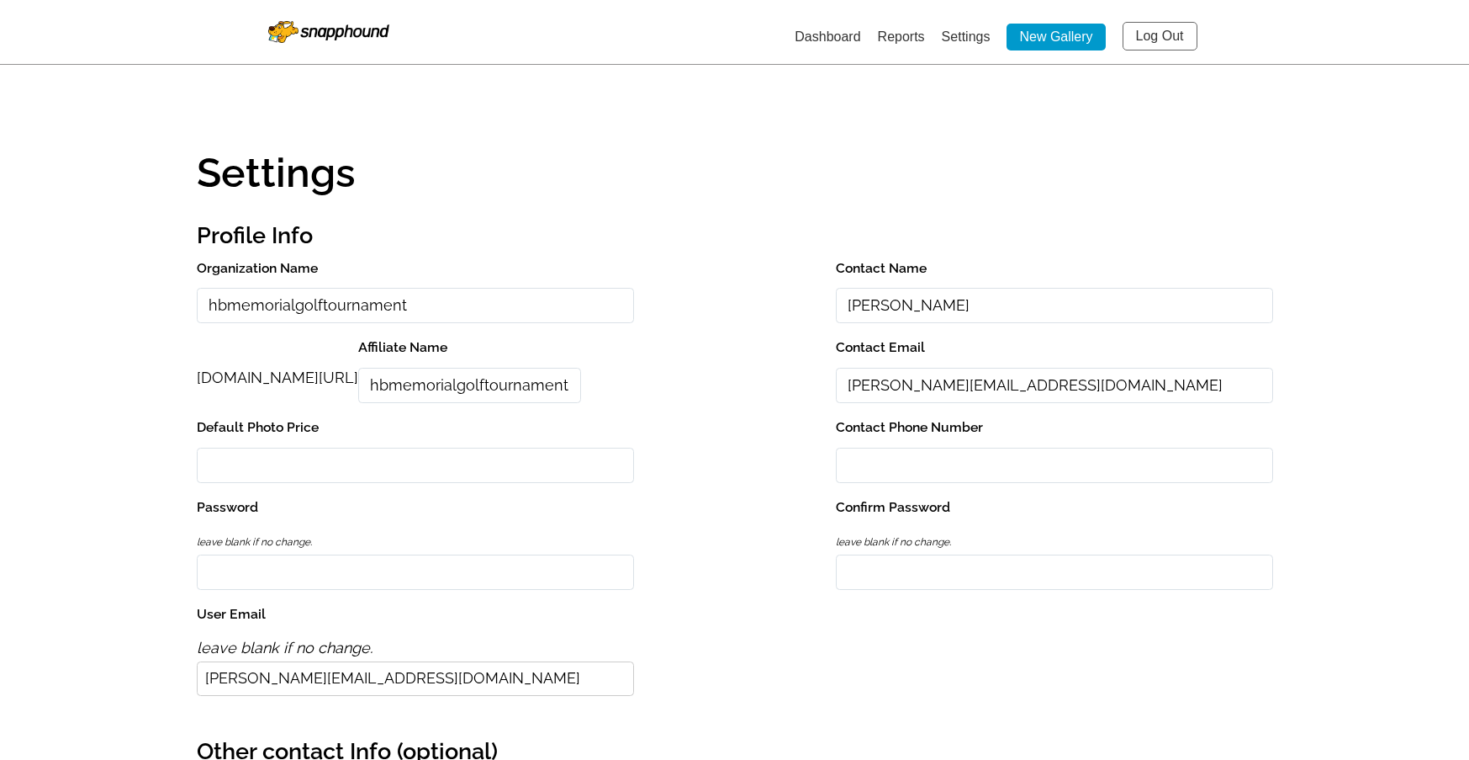
drag, startPoint x: 493, startPoint y: 390, endPoint x: 516, endPoint y: 390, distance: 23.6
click at [493, 390] on input "hbmemorialgolftournament" at bounding box center [469, 386] width 223 height 36
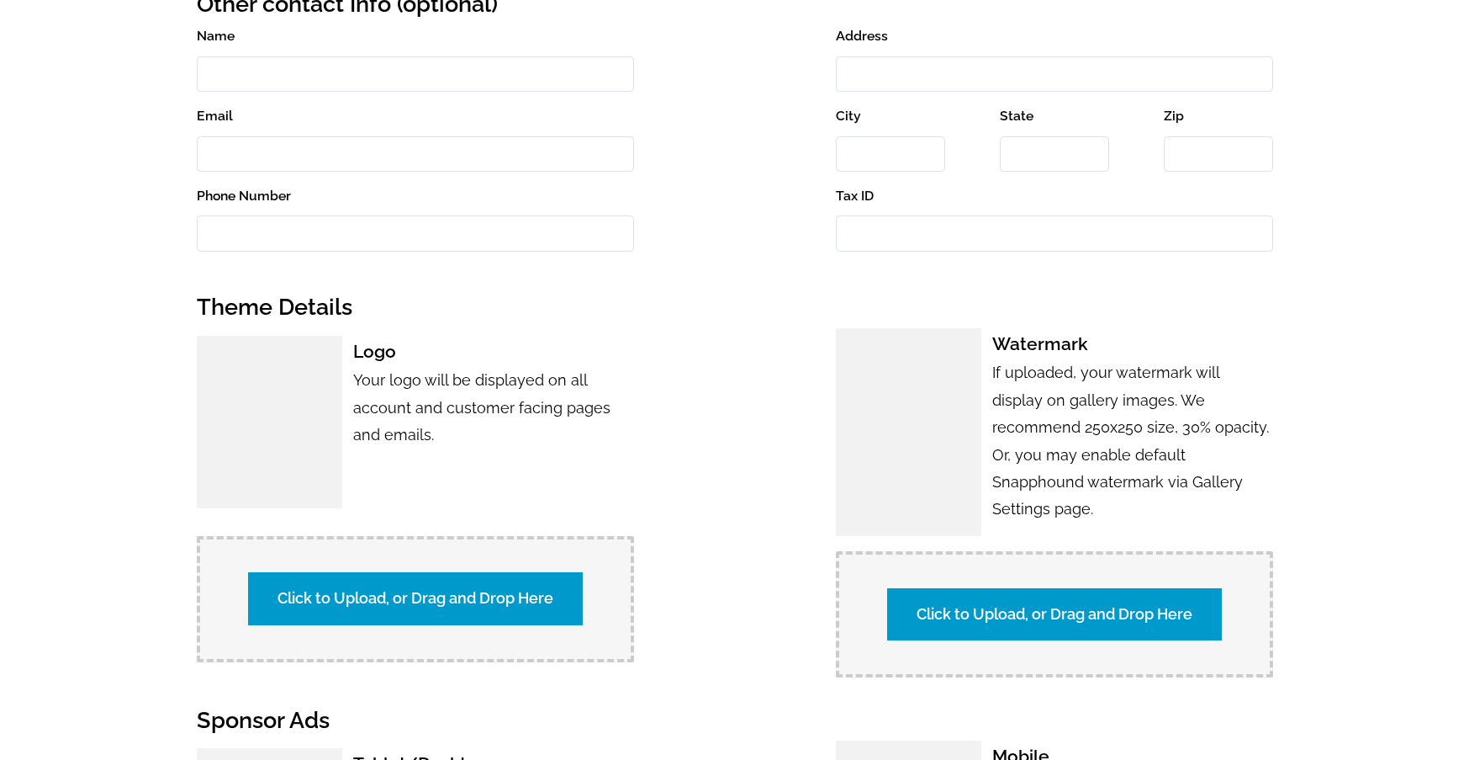
scroll to position [744, 0]
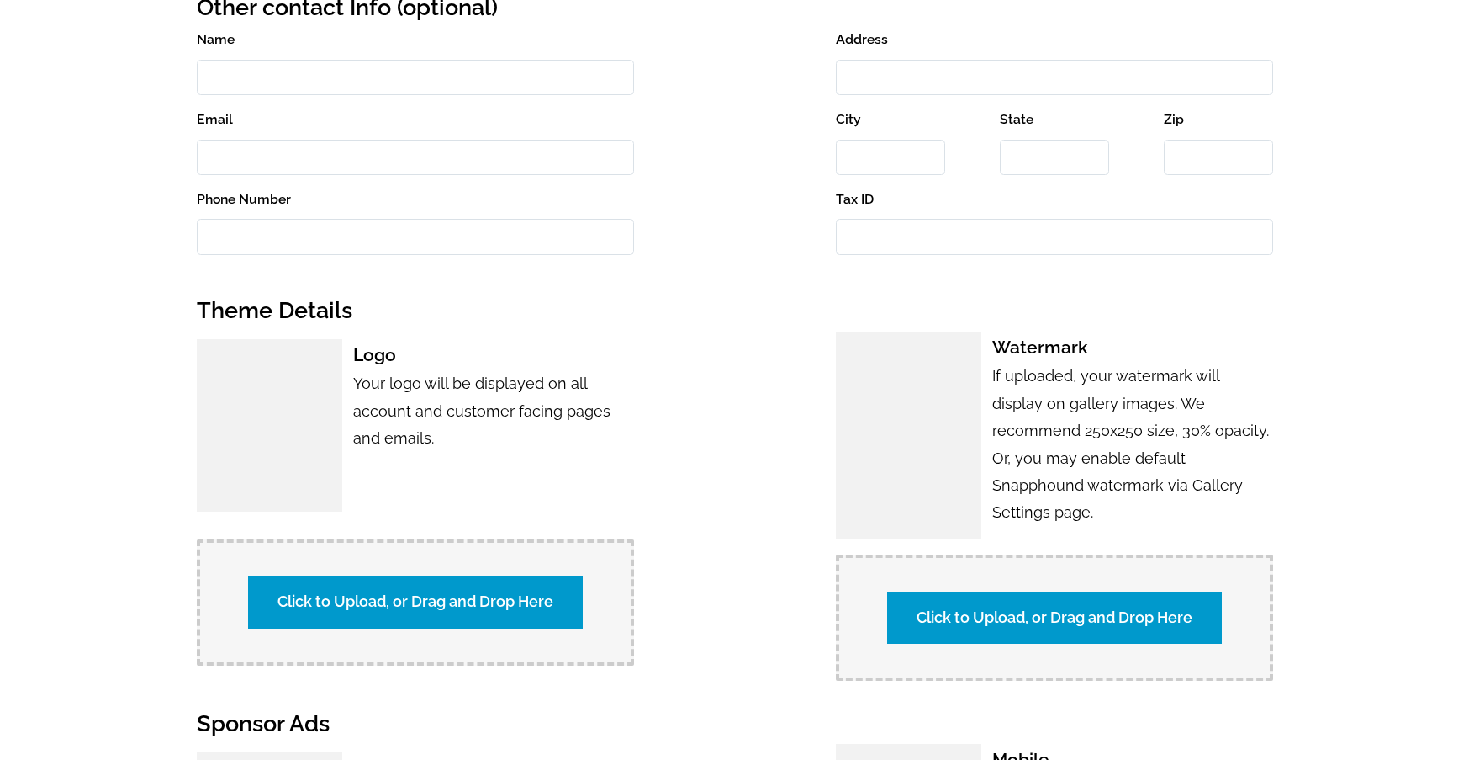
click at [750, 307] on h2 "Theme Details" at bounding box center [735, 310] width 1077 height 41
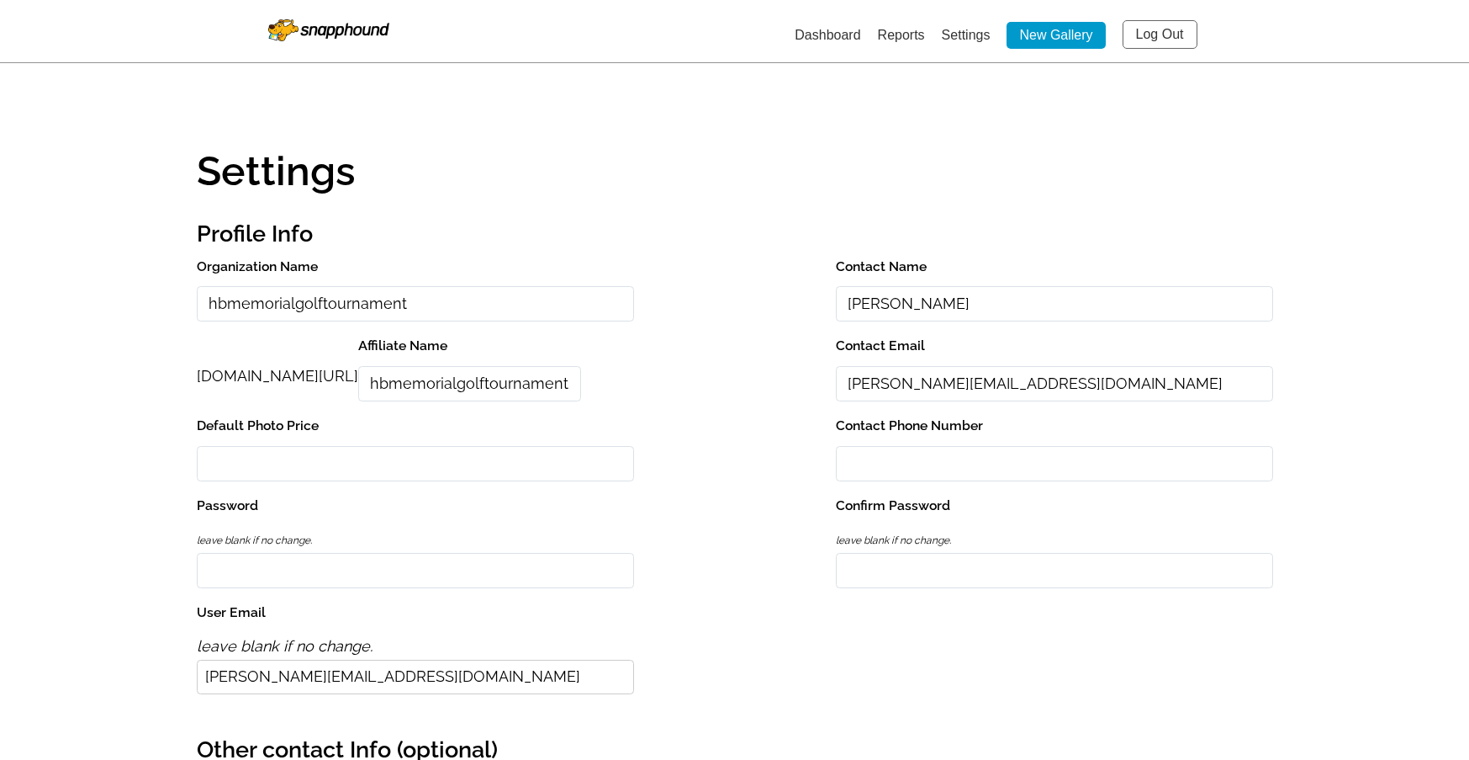
scroll to position [0, 0]
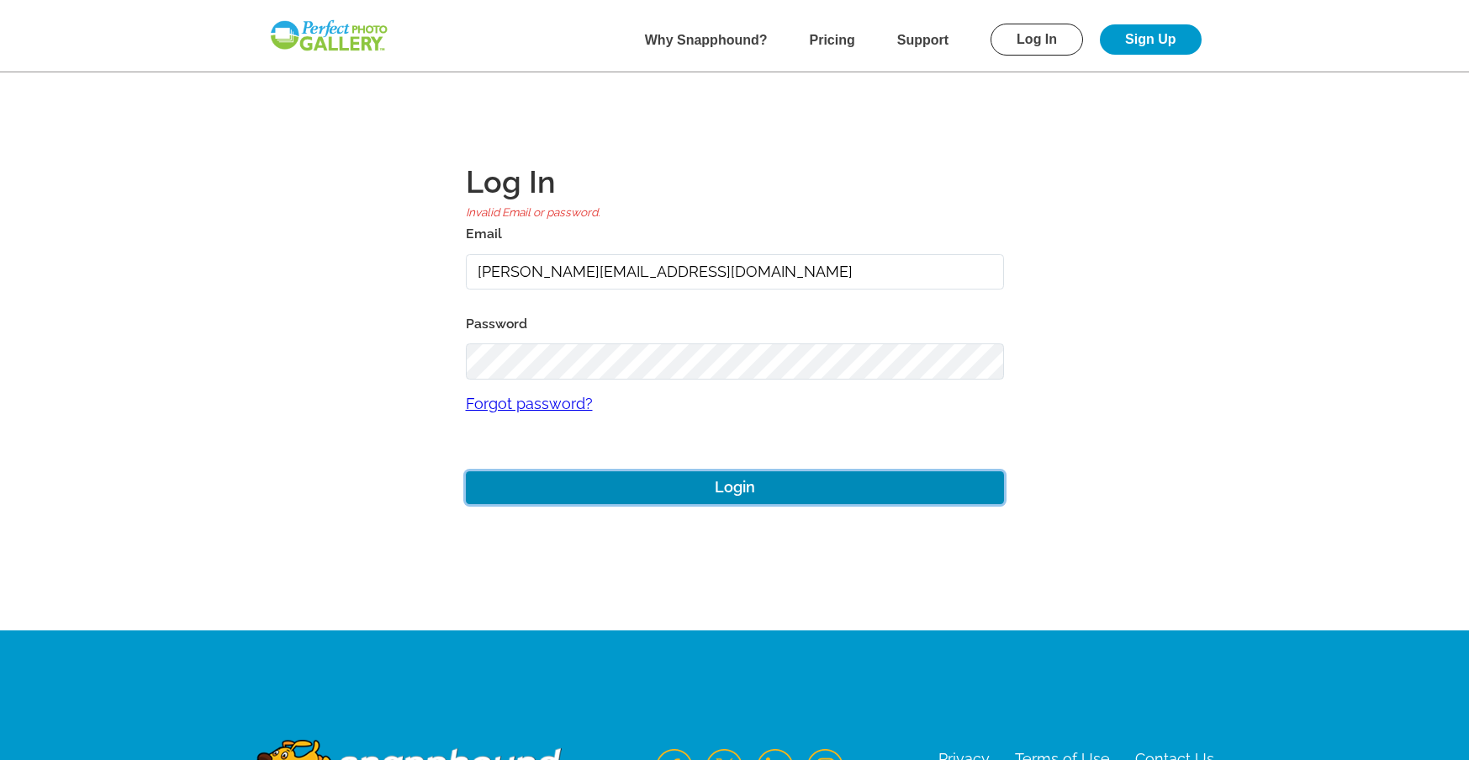
click at [808, 479] on button "Login" at bounding box center [735, 487] width 538 height 33
